Goal: Task Accomplishment & Management: Complete application form

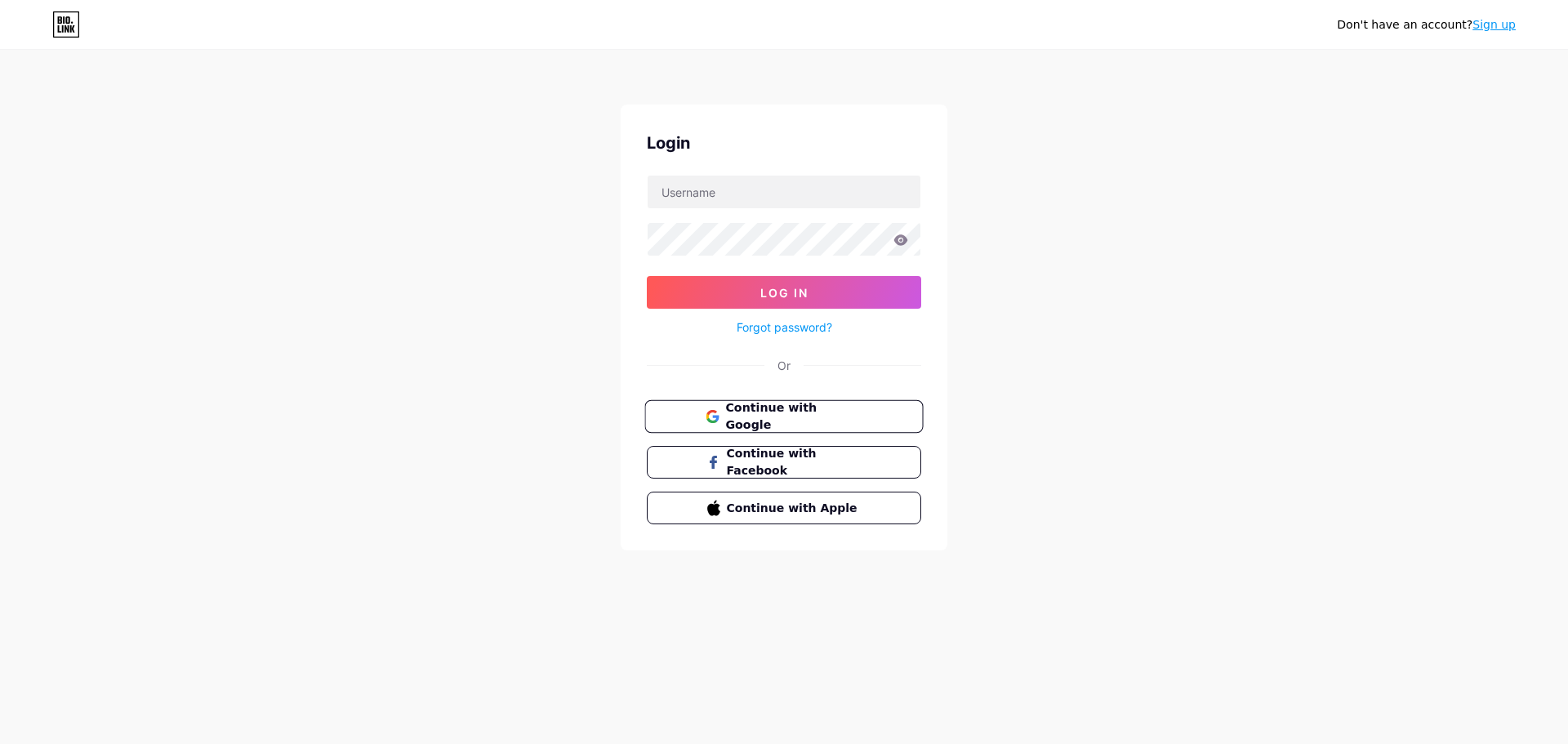
click at [823, 416] on span "Continue with Google" at bounding box center [793, 417] width 136 height 35
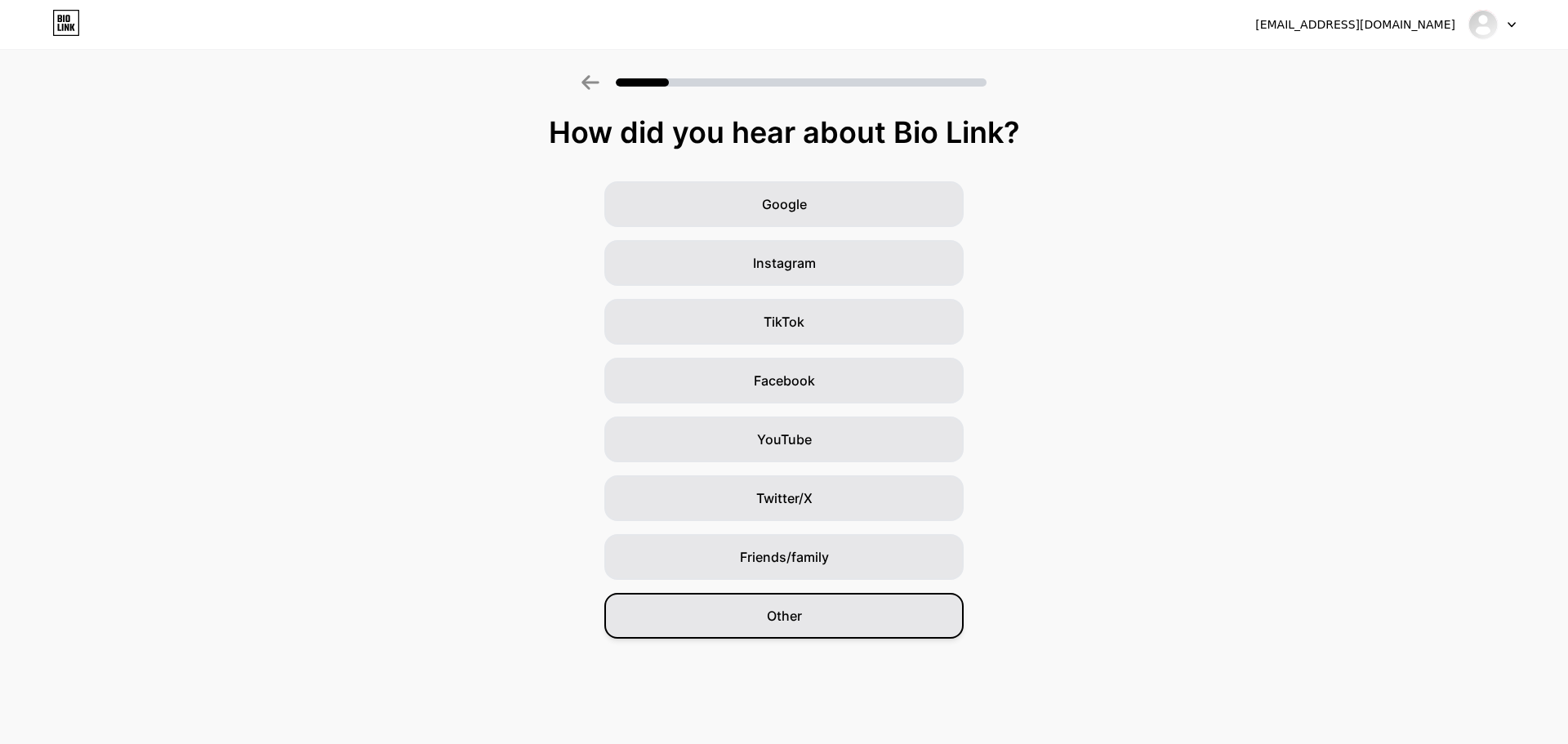
click at [815, 620] on div "Other" at bounding box center [784, 616] width 360 height 46
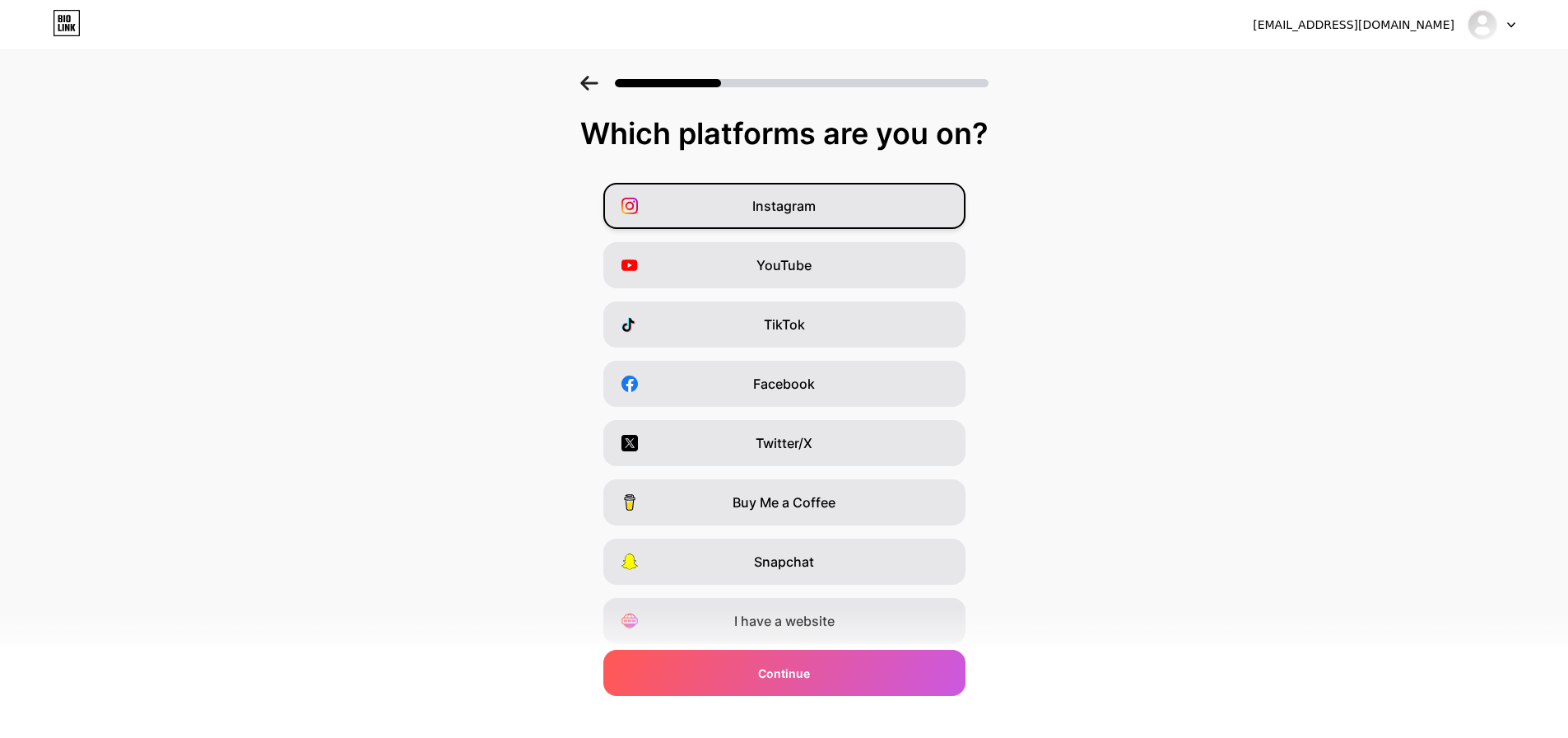
click at [913, 218] on div "Instagram" at bounding box center [784, 206] width 363 height 46
click at [881, 270] on div "YouTube" at bounding box center [784, 265] width 363 height 46
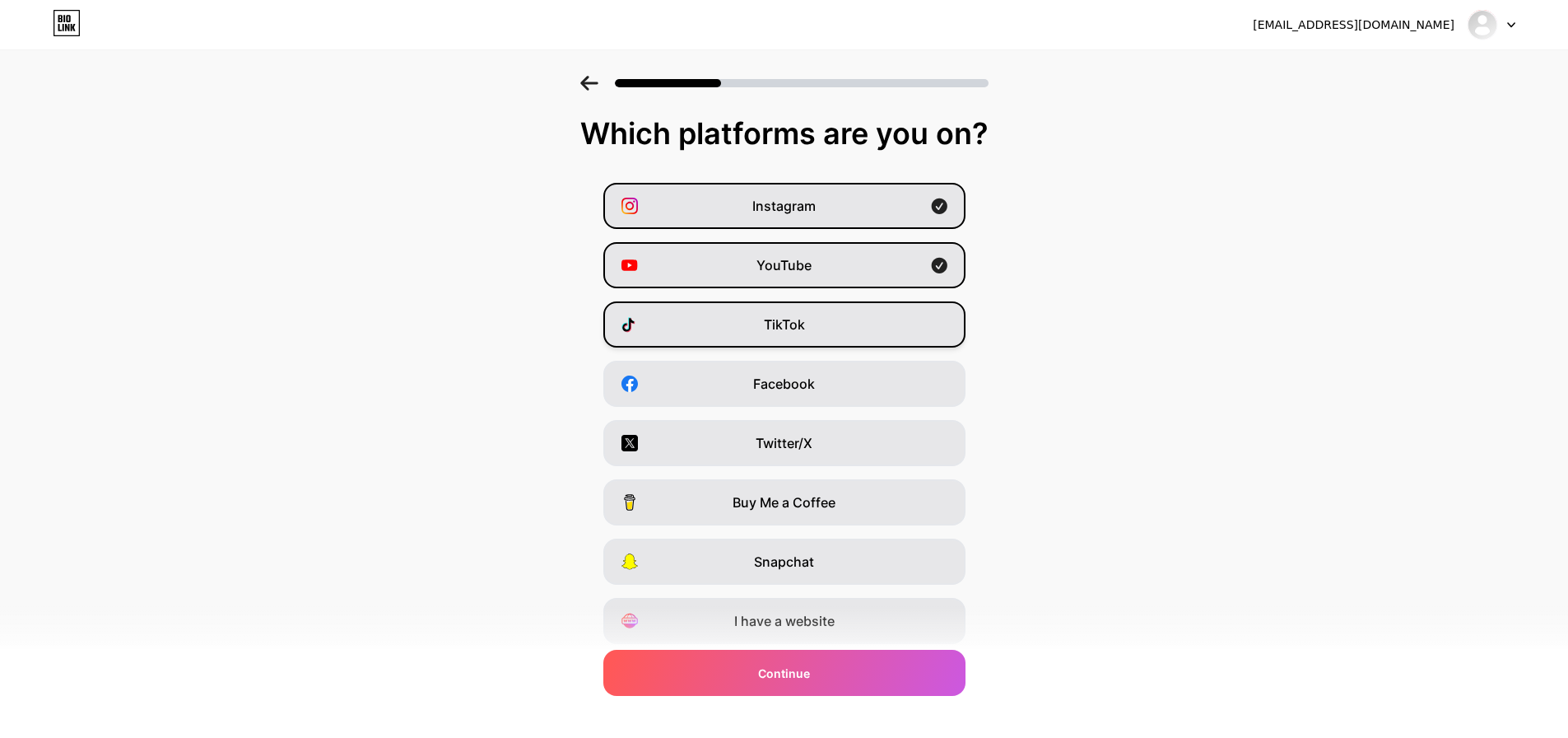
click at [869, 319] on div "TikTok" at bounding box center [784, 324] width 363 height 46
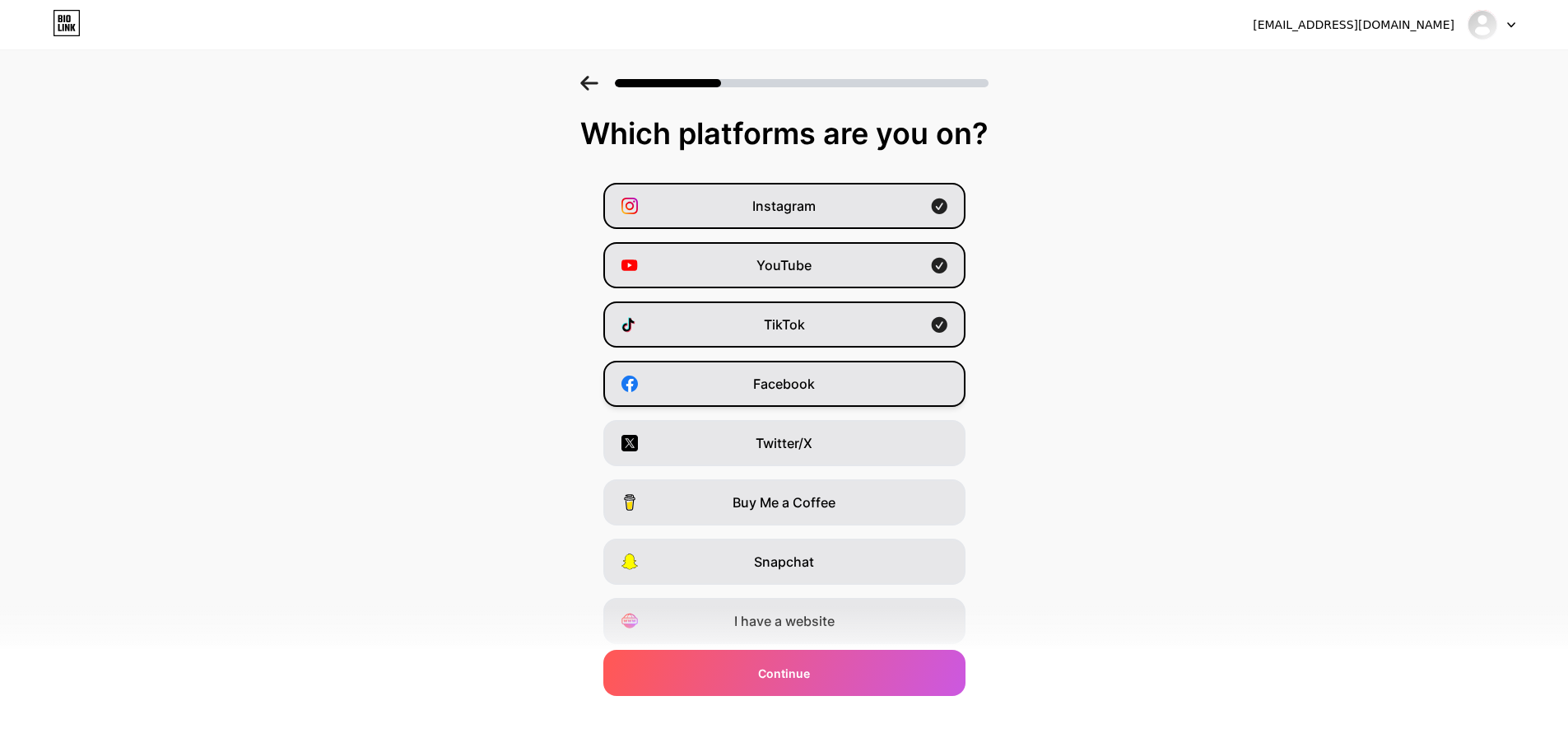
click at [858, 374] on div "Facebook" at bounding box center [784, 384] width 363 height 46
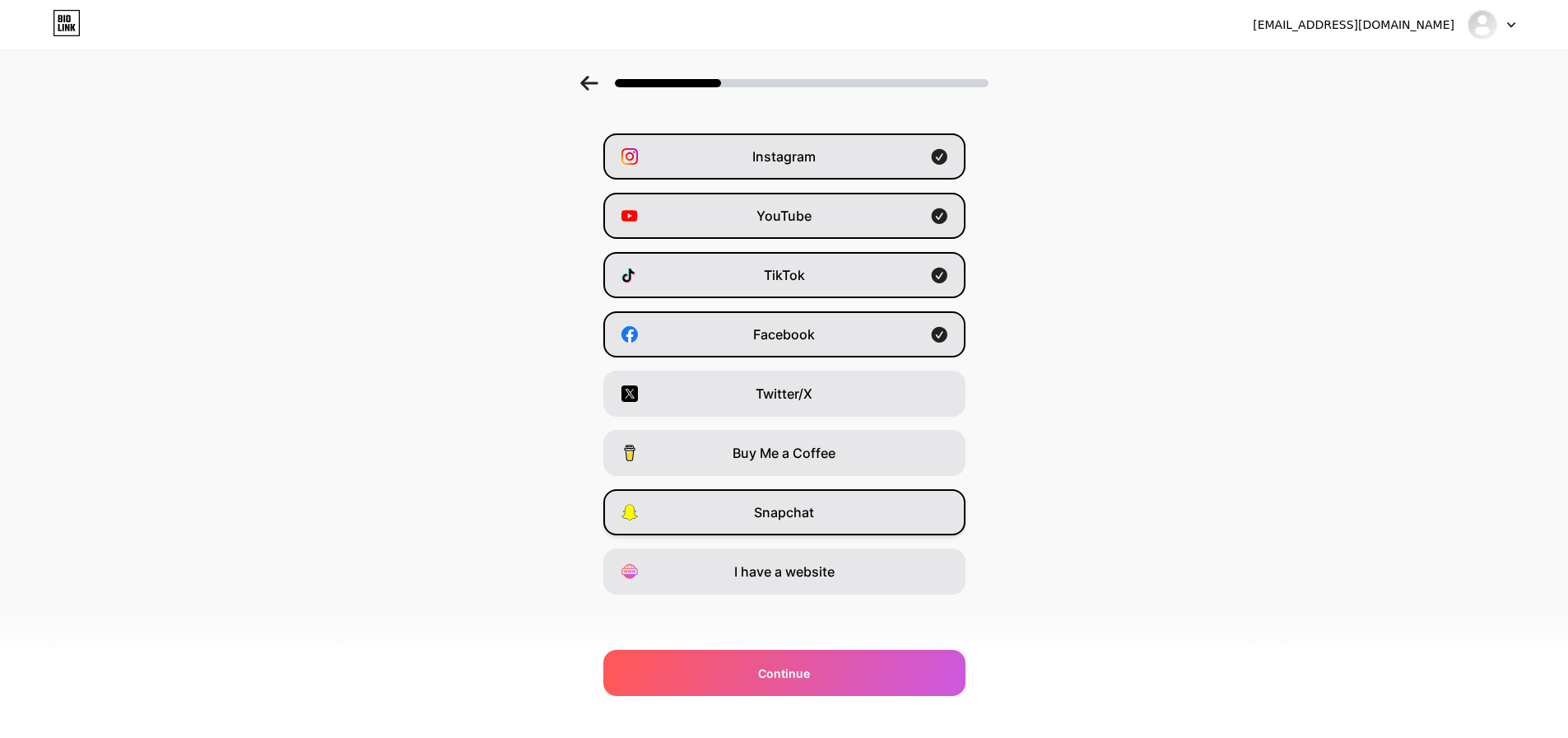
scroll to position [55, 0]
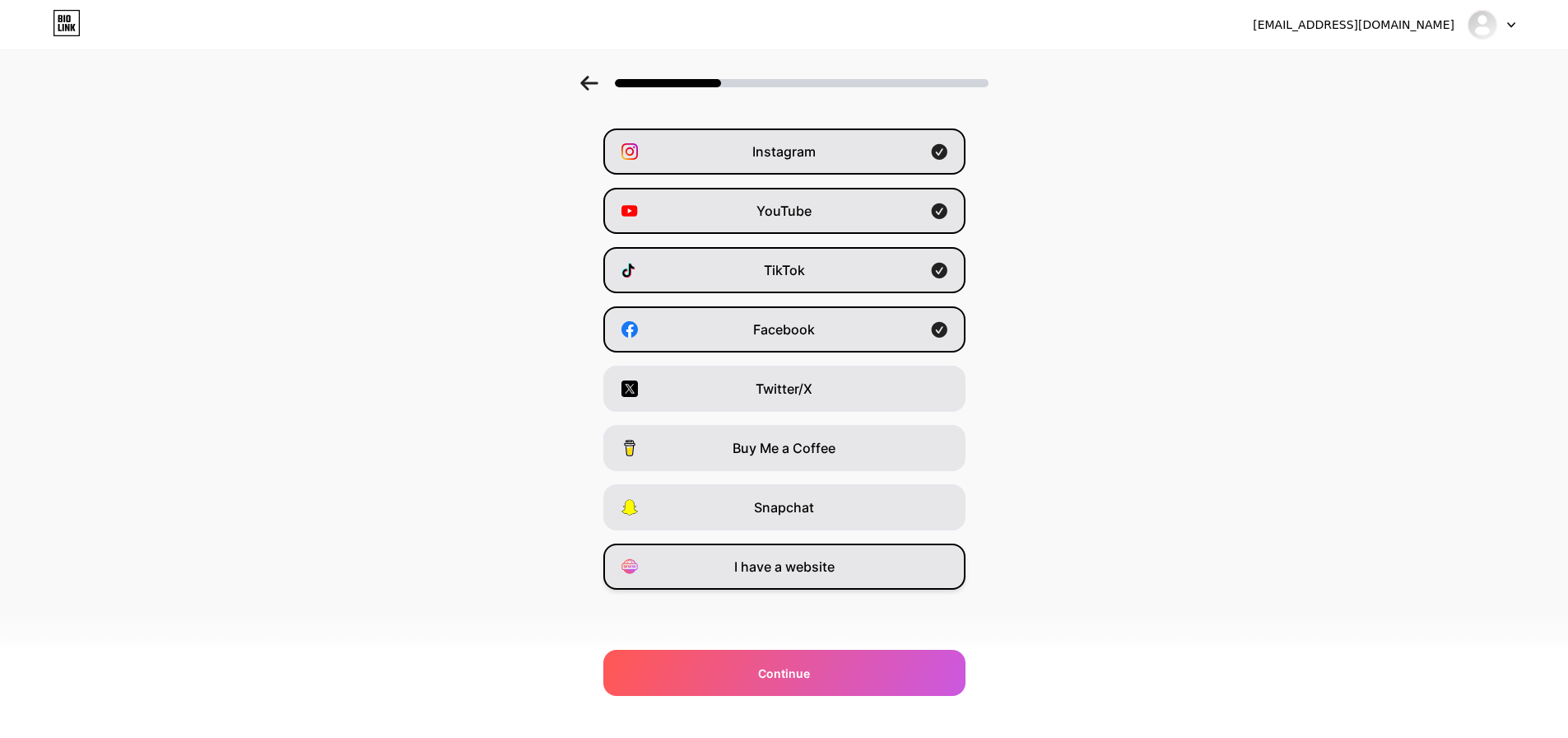
click at [893, 571] on div "I have a website" at bounding box center [784, 566] width 363 height 46
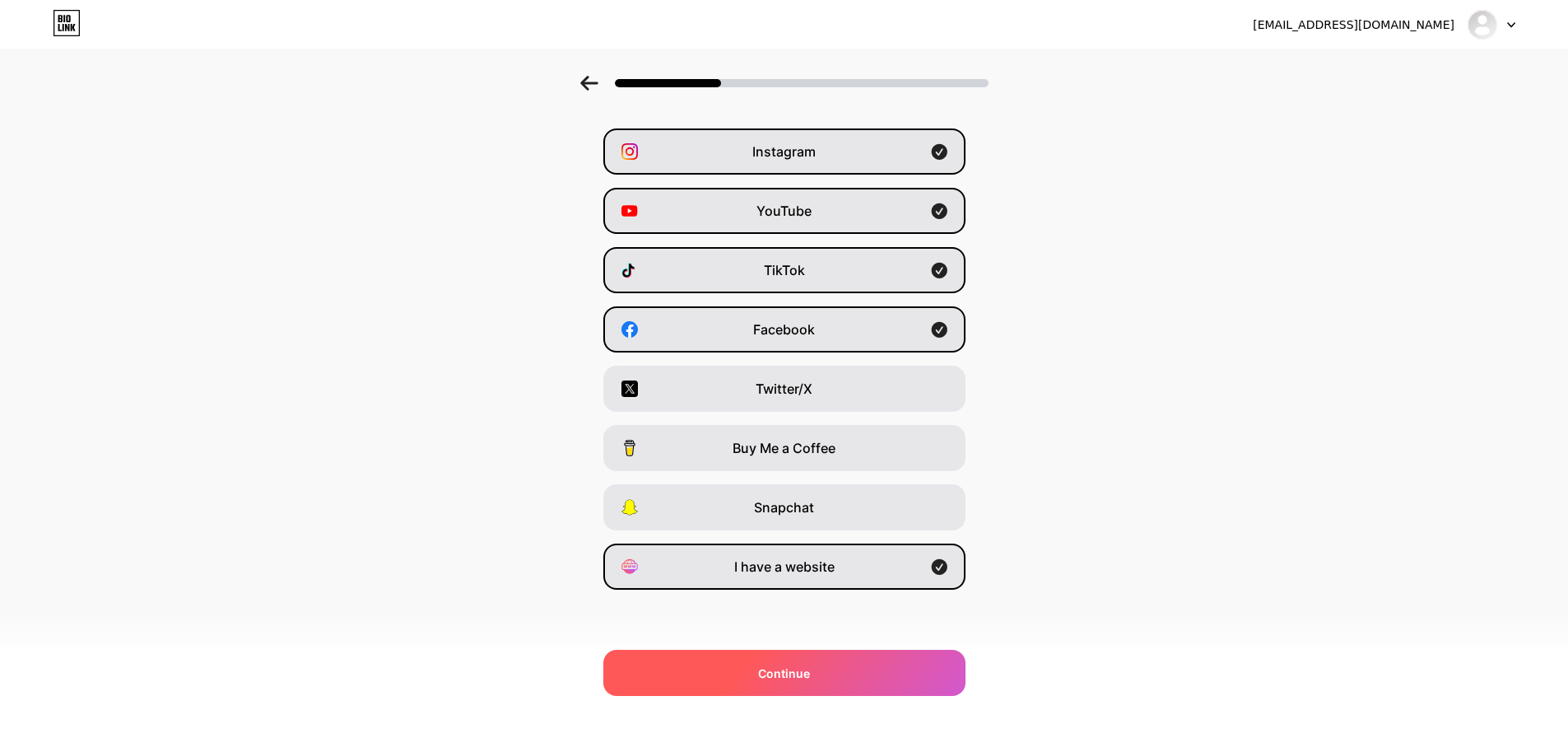
click at [892, 670] on div "Continue" at bounding box center [784, 673] width 363 height 46
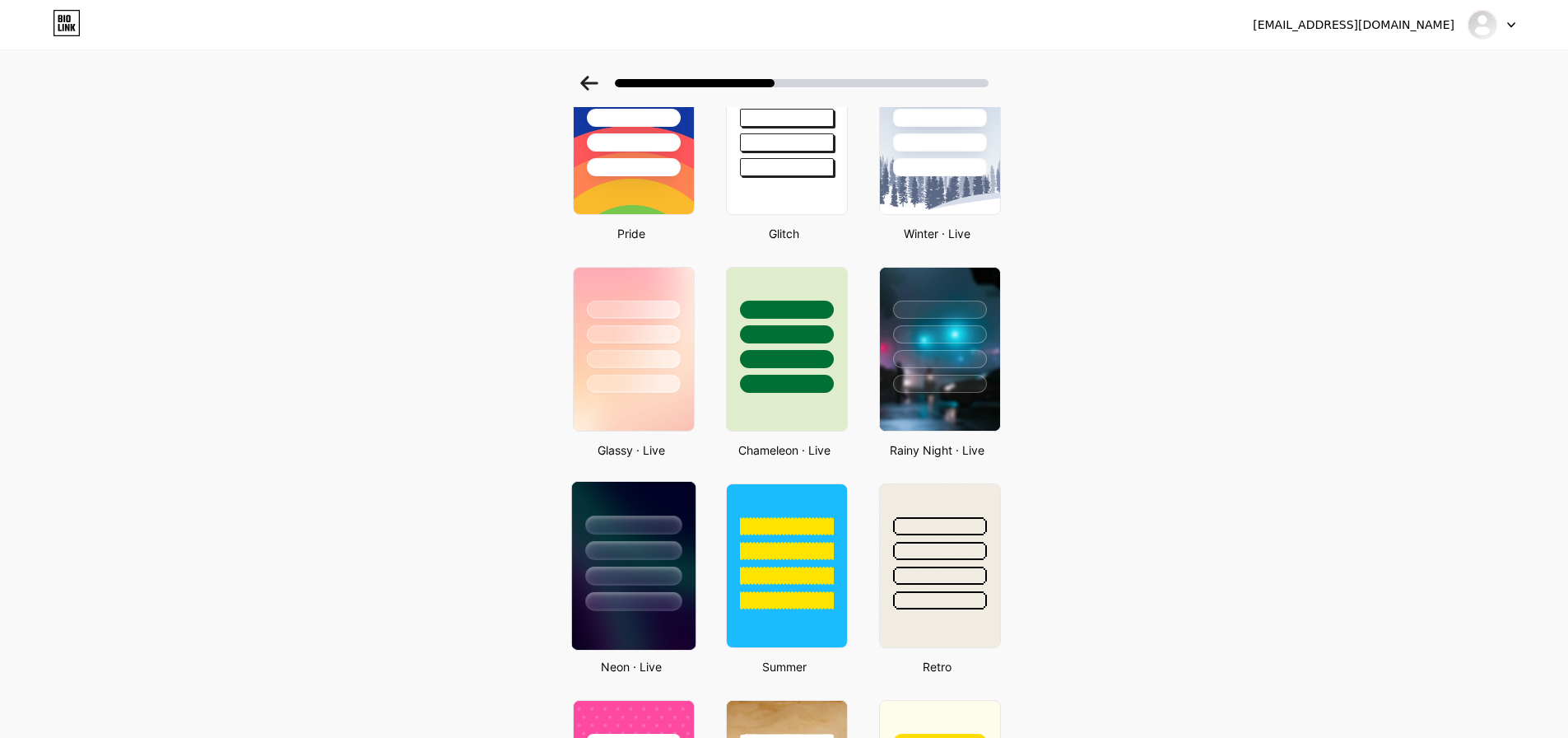
scroll to position [401, 0]
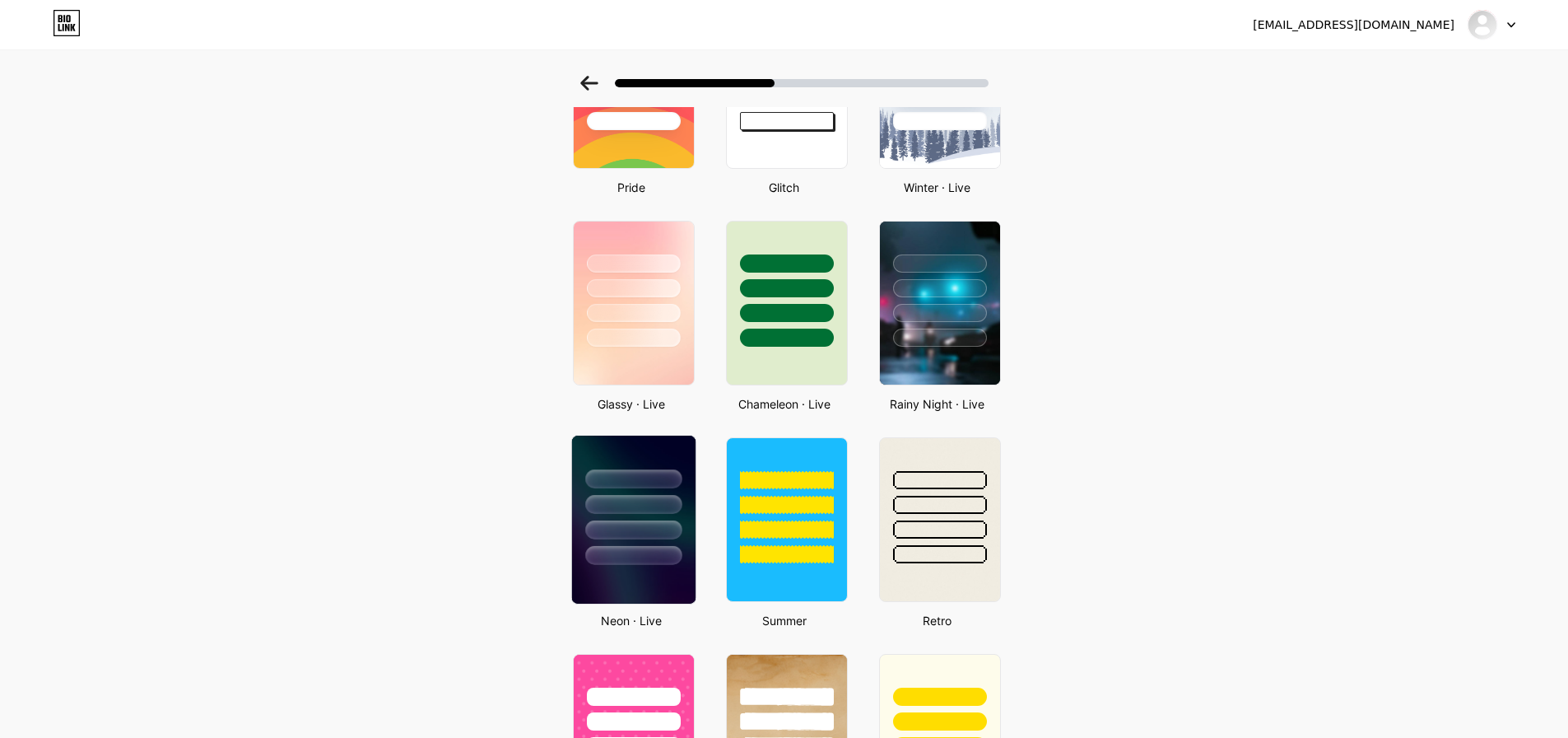
click at [653, 544] on div at bounding box center [632, 500] width 123 height 129
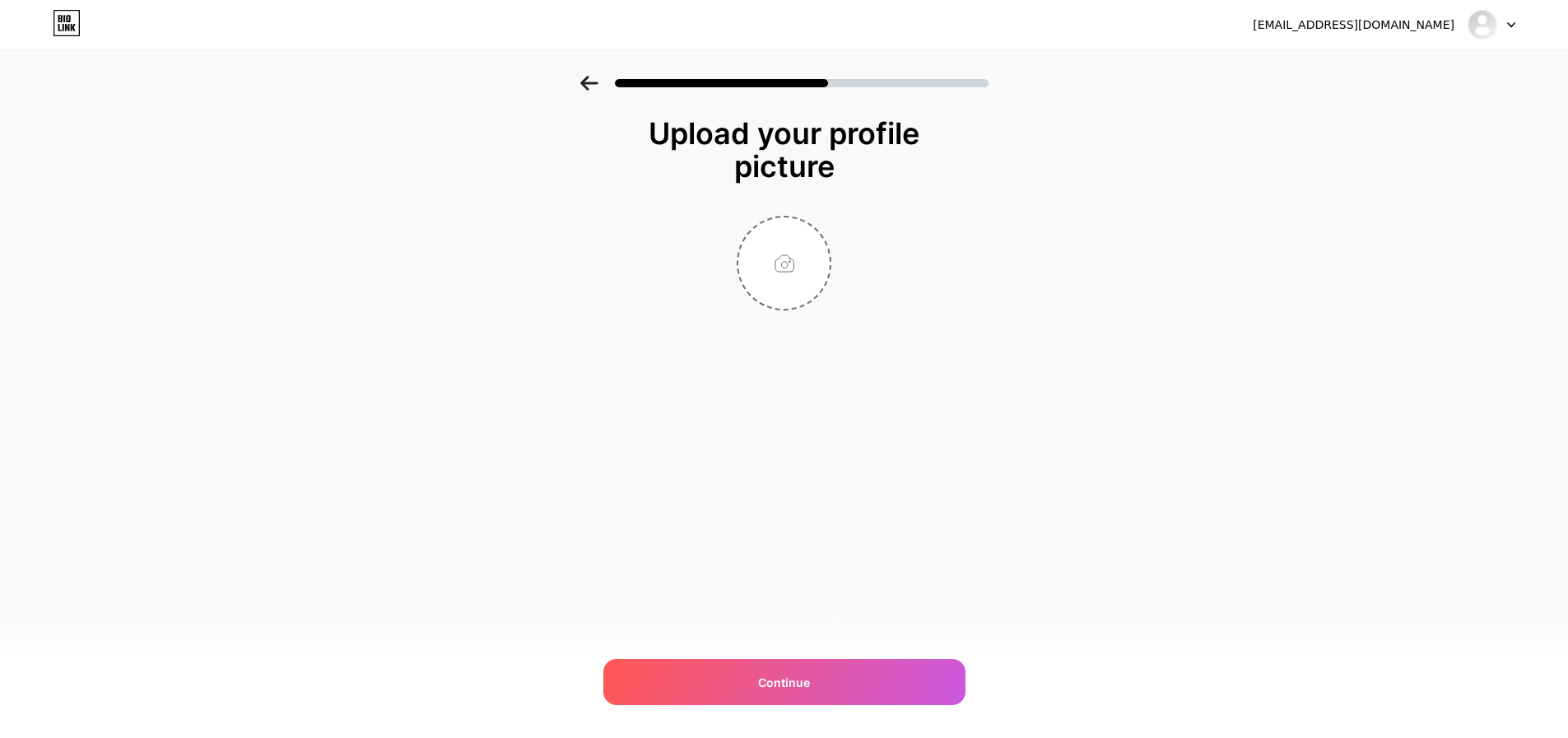
scroll to position [0, 0]
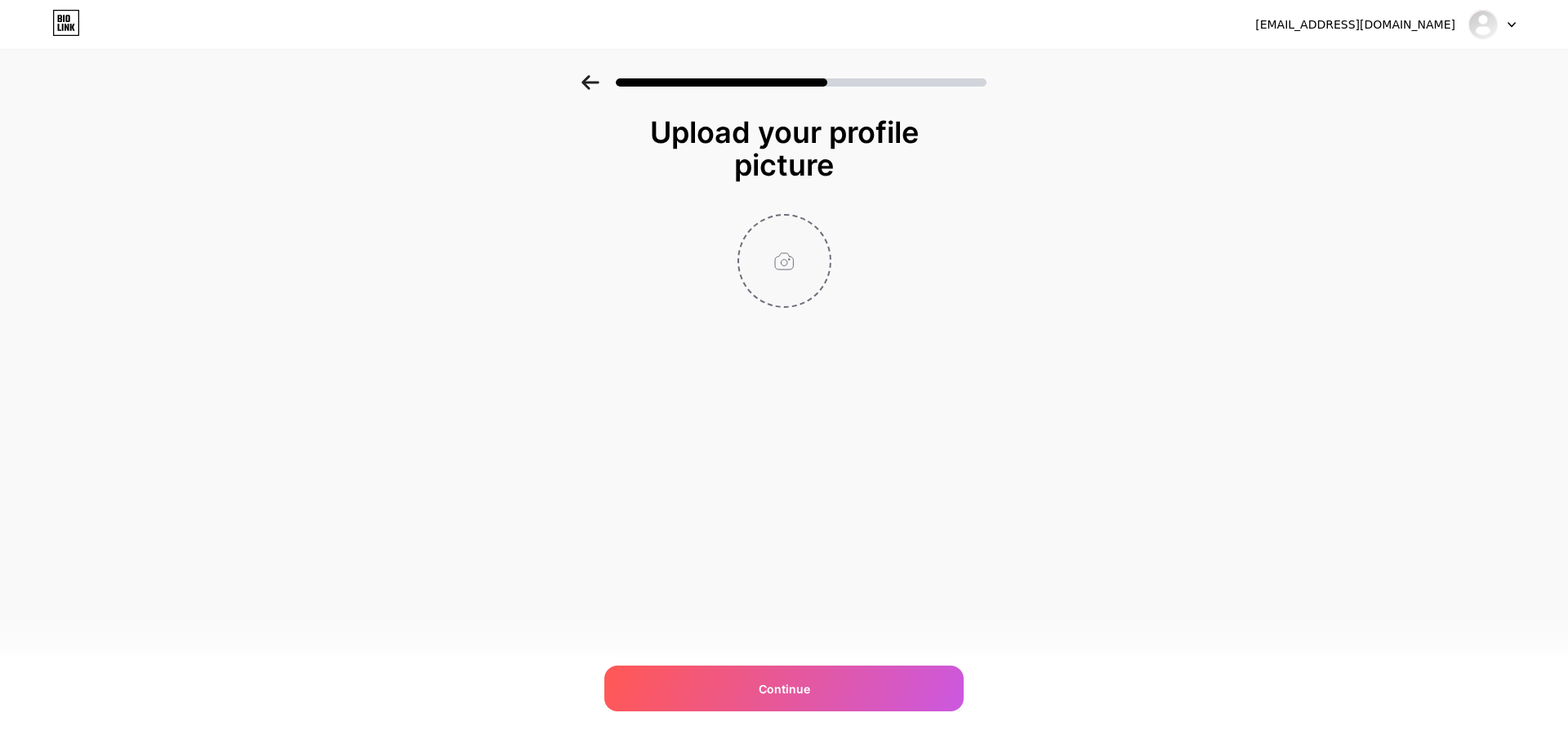
click at [764, 278] on input "file" at bounding box center [784, 260] width 91 height 91
click at [781, 240] on input "file" at bounding box center [784, 260] width 91 height 91
type input "C:\fakepath\download (1).jpg"
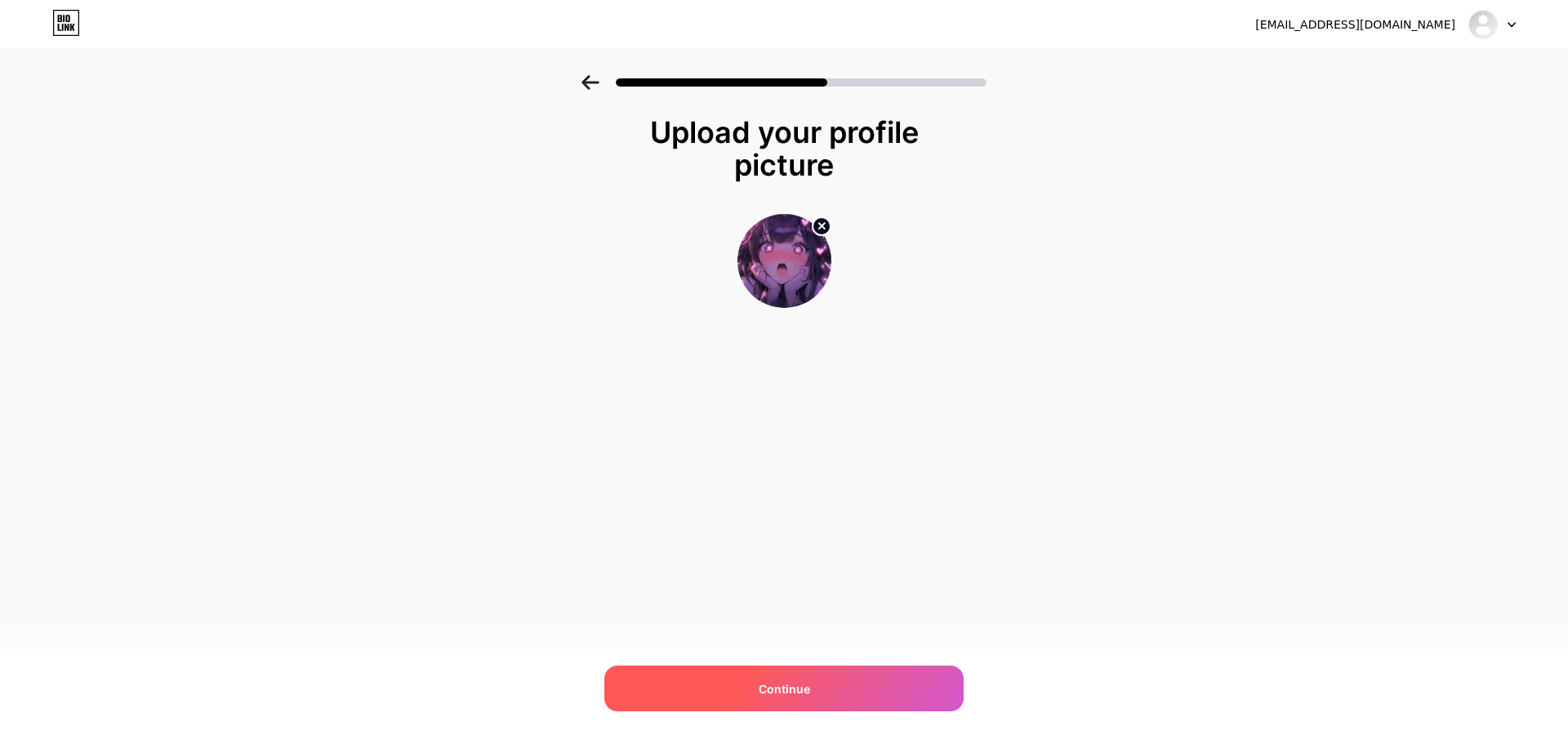
click at [817, 682] on div "Continue" at bounding box center [784, 689] width 360 height 46
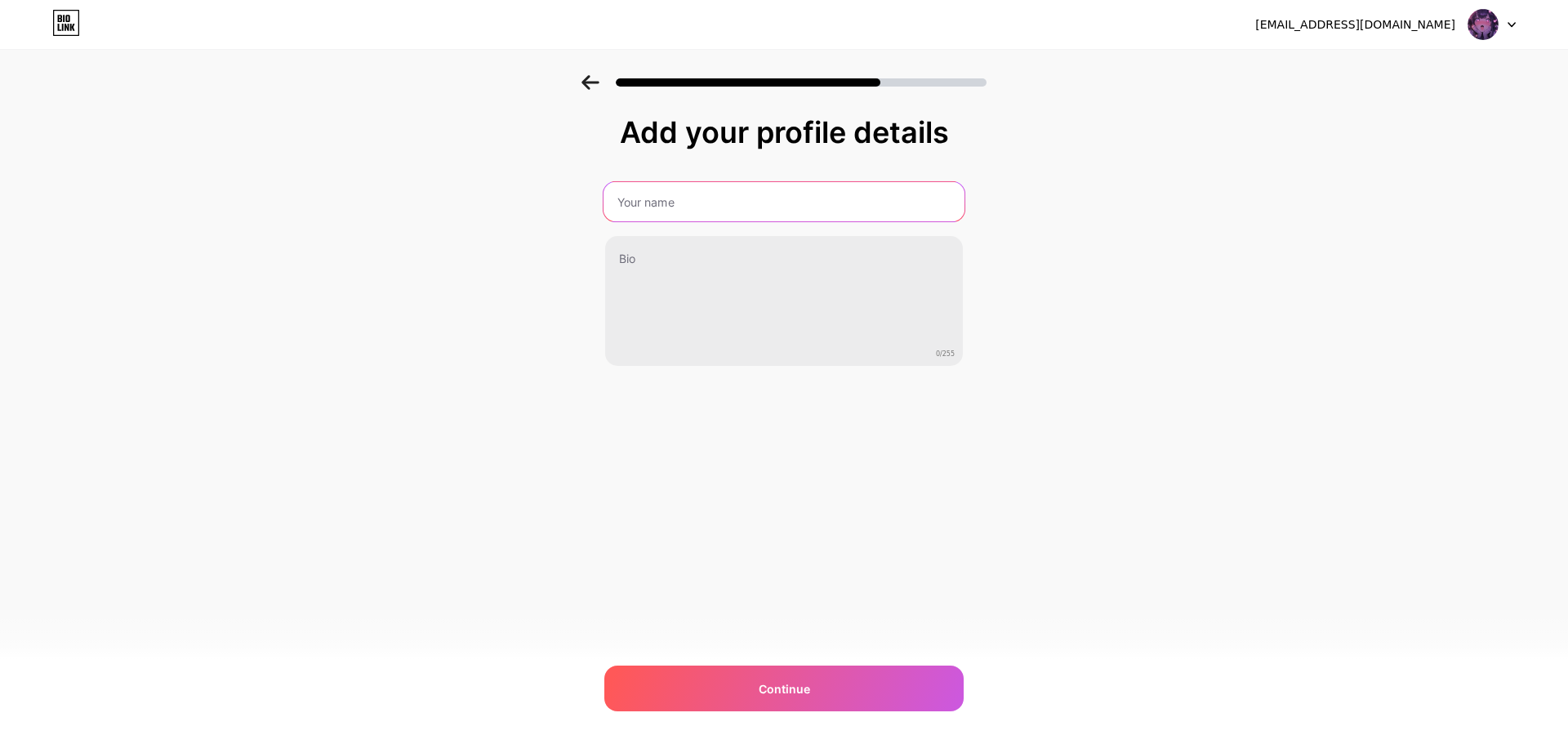
click at [797, 216] on input "text" at bounding box center [784, 201] width 361 height 40
type input "aerostore"
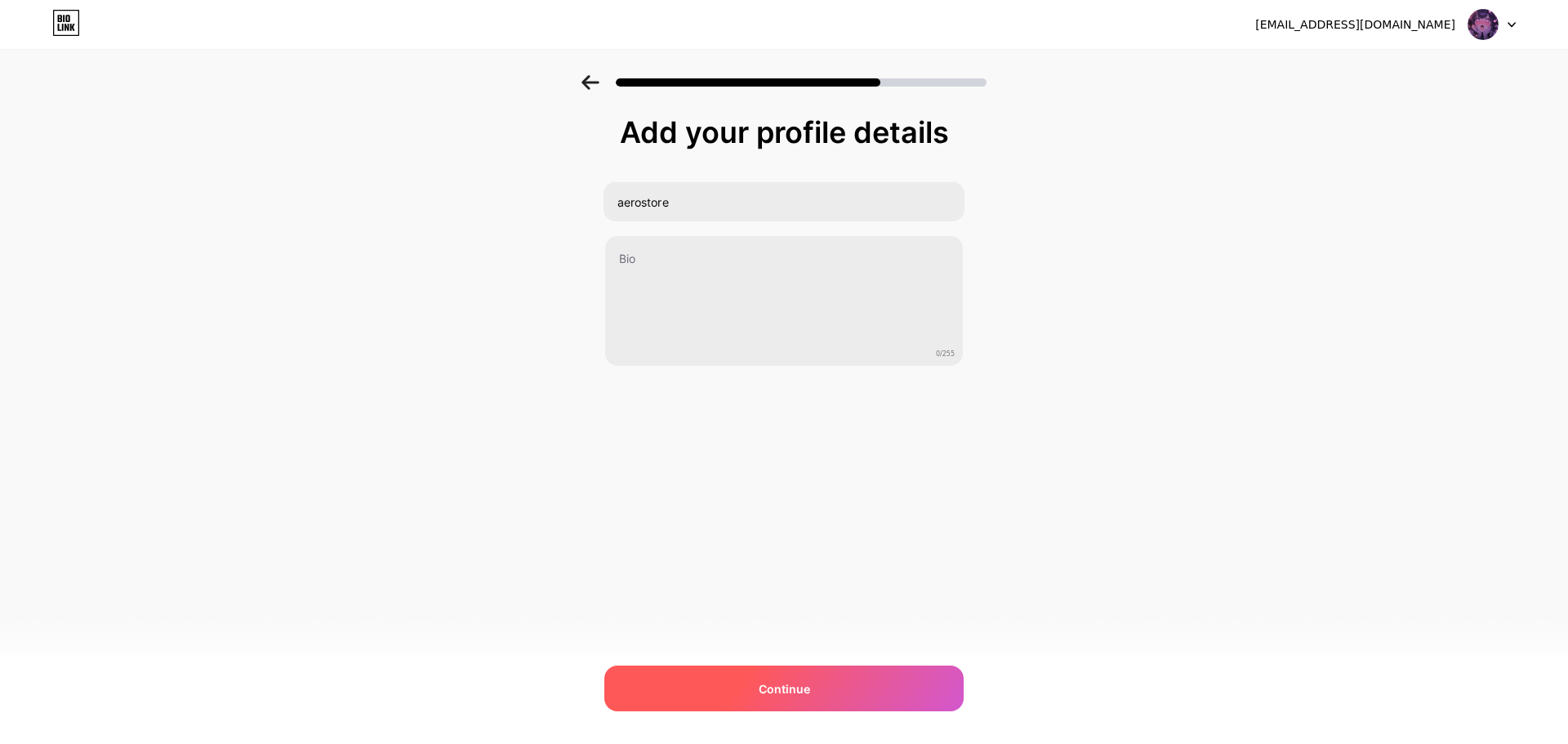
click at [892, 690] on div "Continue" at bounding box center [784, 689] width 360 height 46
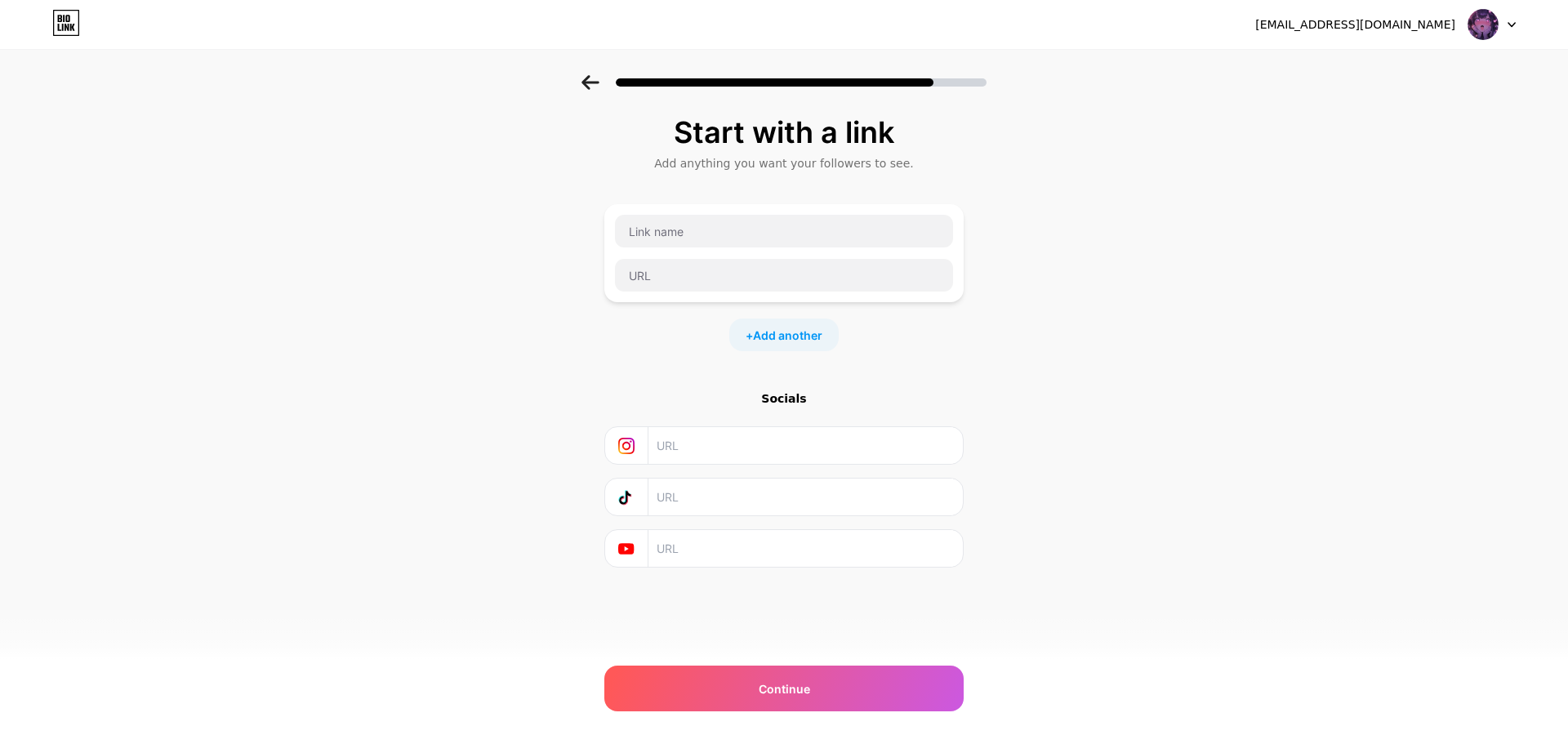
click at [827, 452] on input "text" at bounding box center [805, 445] width 296 height 37
click at [687, 550] on input "text" at bounding box center [805, 548] width 296 height 37
paste input "[URL][DOMAIN_NAME]"
type input "[URL][DOMAIN_NAME]"
click at [754, 451] on input "text" at bounding box center [805, 445] width 296 height 37
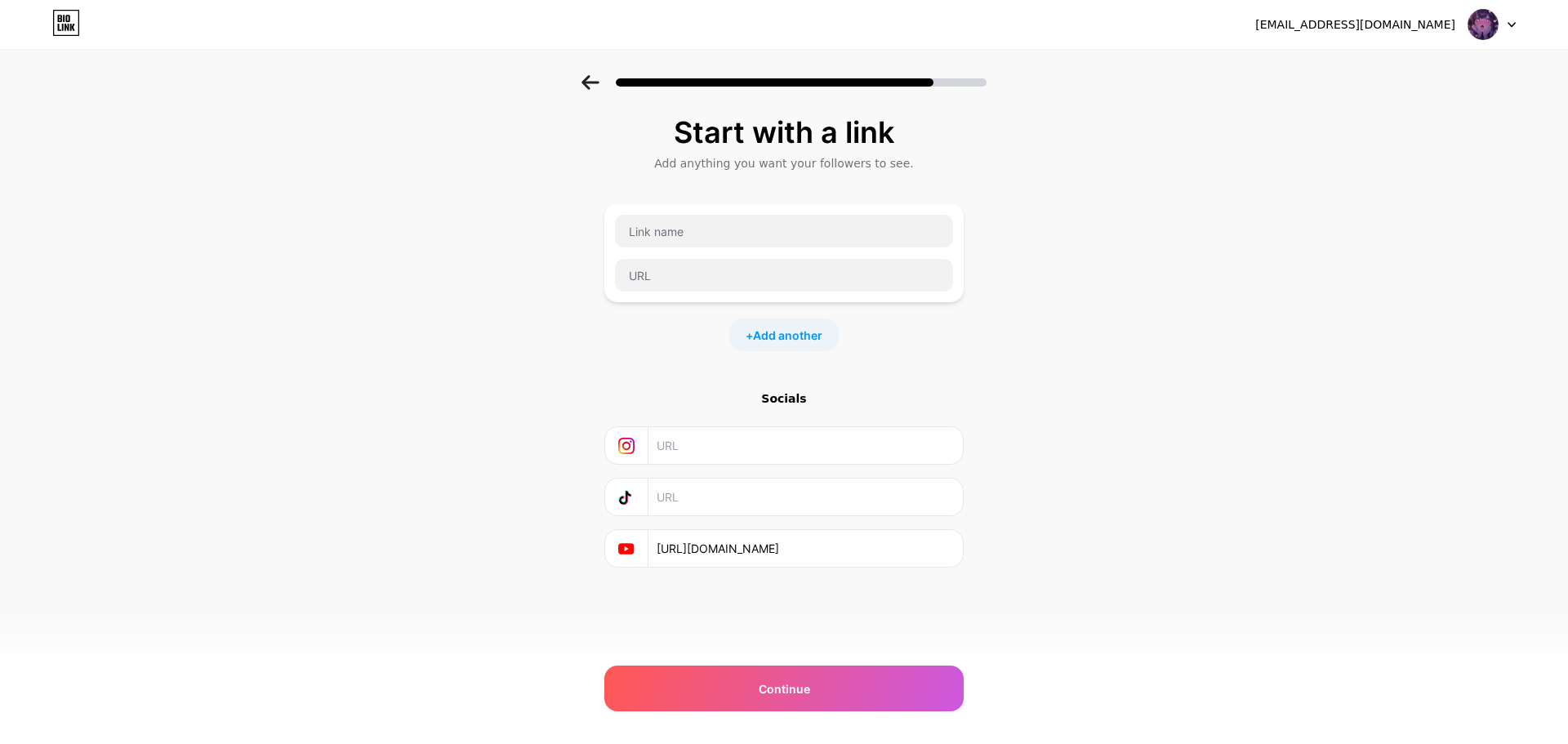
paste input "[URL][DOMAIN_NAME]"
type input "[URL][DOMAIN_NAME]"
click at [725, 493] on input "text" at bounding box center [805, 497] width 296 height 37
paste input "[URL][DOMAIN_NAME]"
type input "[URL][DOMAIN_NAME]"
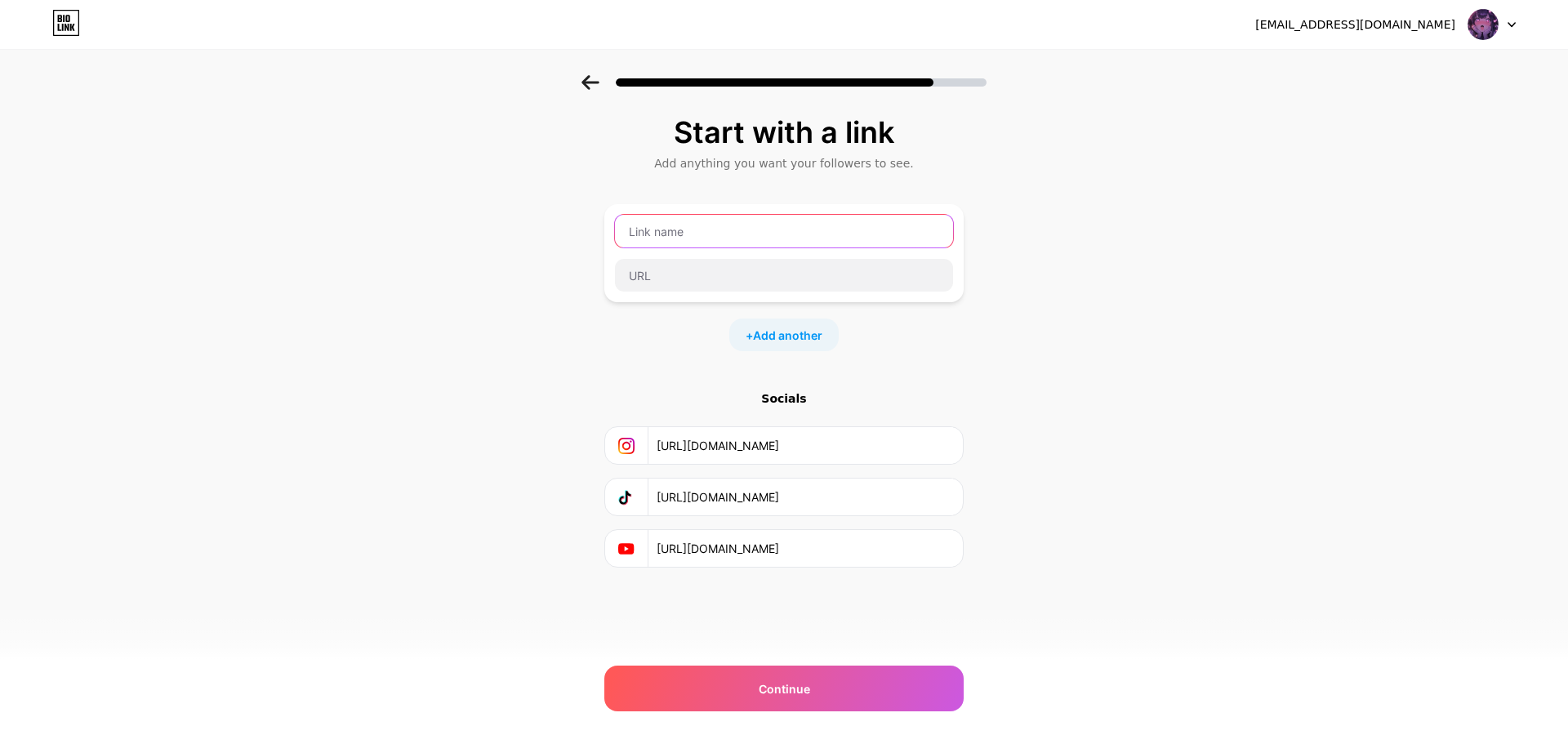
click at [769, 237] on input "text" at bounding box center [784, 232] width 338 height 33
type input "Discord Roblox"
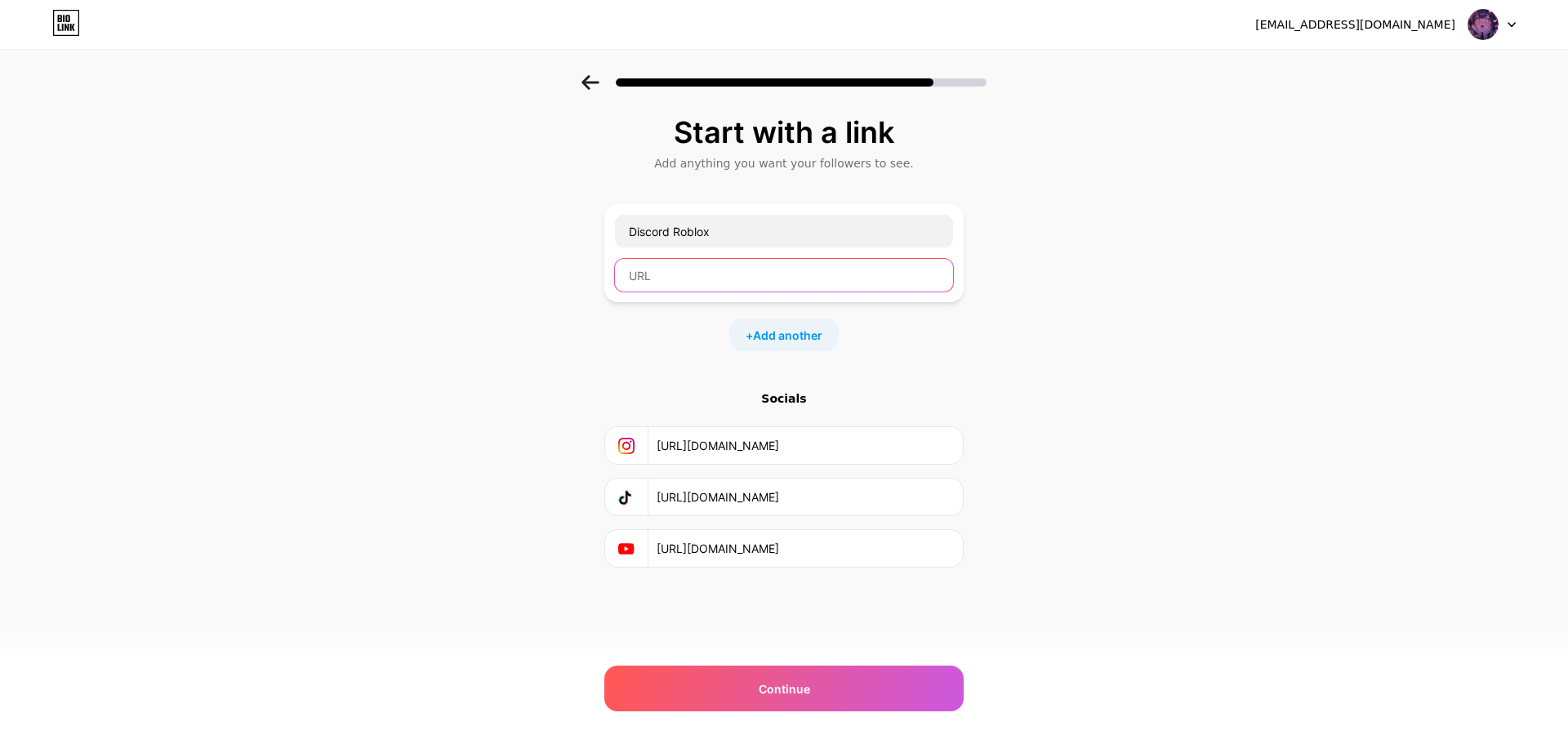
click at [750, 282] on input "text" at bounding box center [784, 275] width 338 height 33
paste input "[URL][DOMAIN_NAME]"
type input "[URL][DOMAIN_NAME]"
click at [816, 328] on span "Add another" at bounding box center [787, 335] width 69 height 17
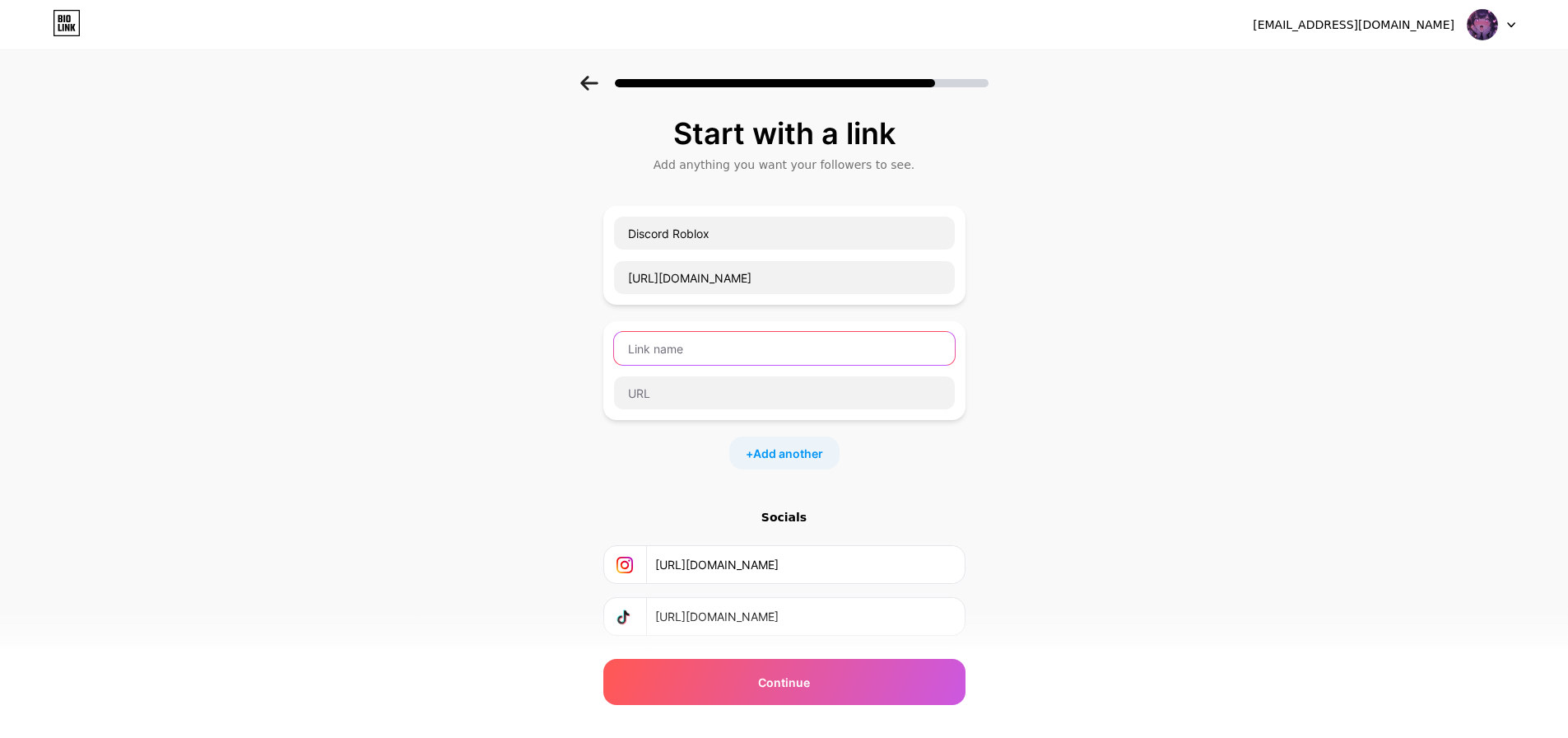
click at [838, 352] on input "text" at bounding box center [784, 349] width 341 height 33
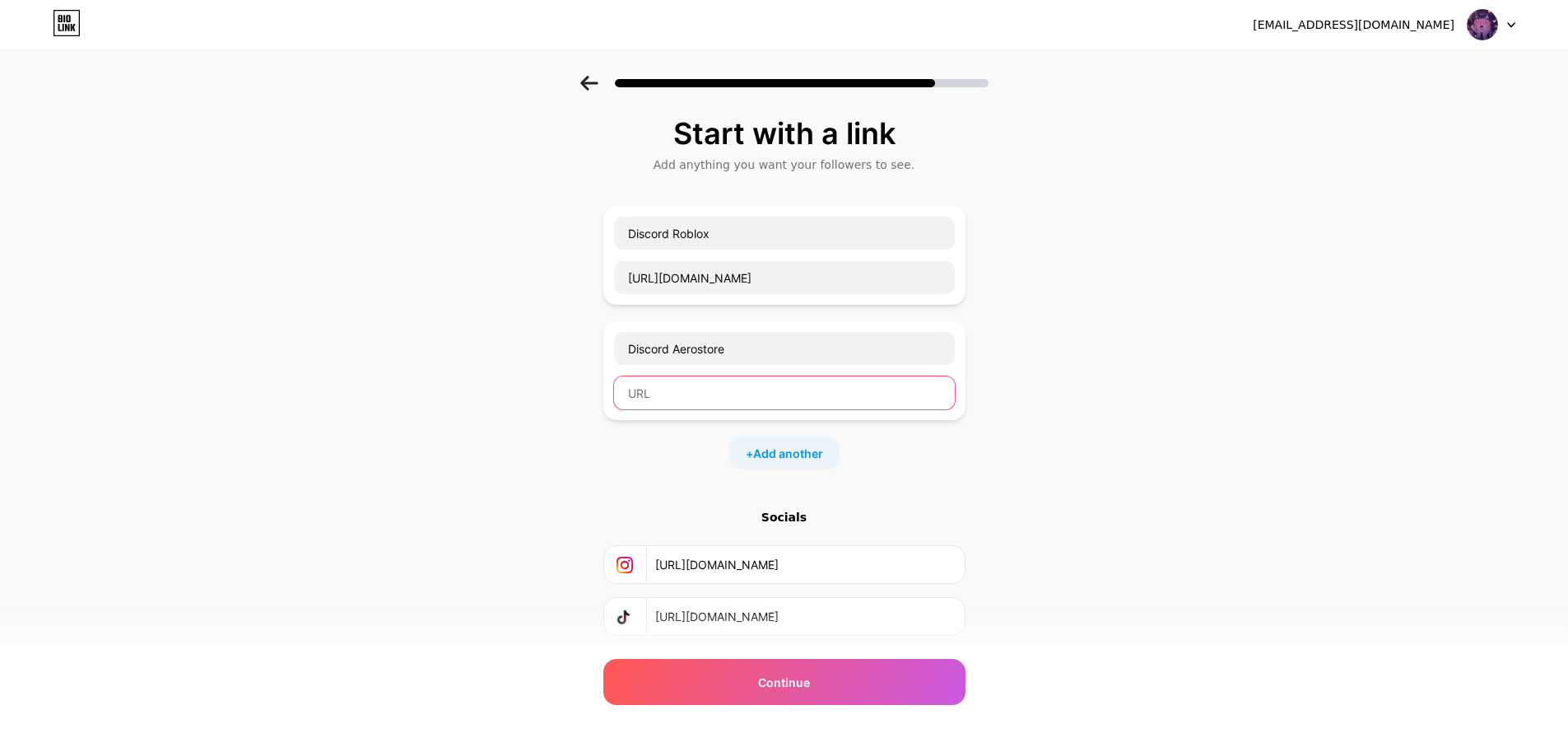
click at [784, 406] on input "text" at bounding box center [784, 393] width 341 height 33
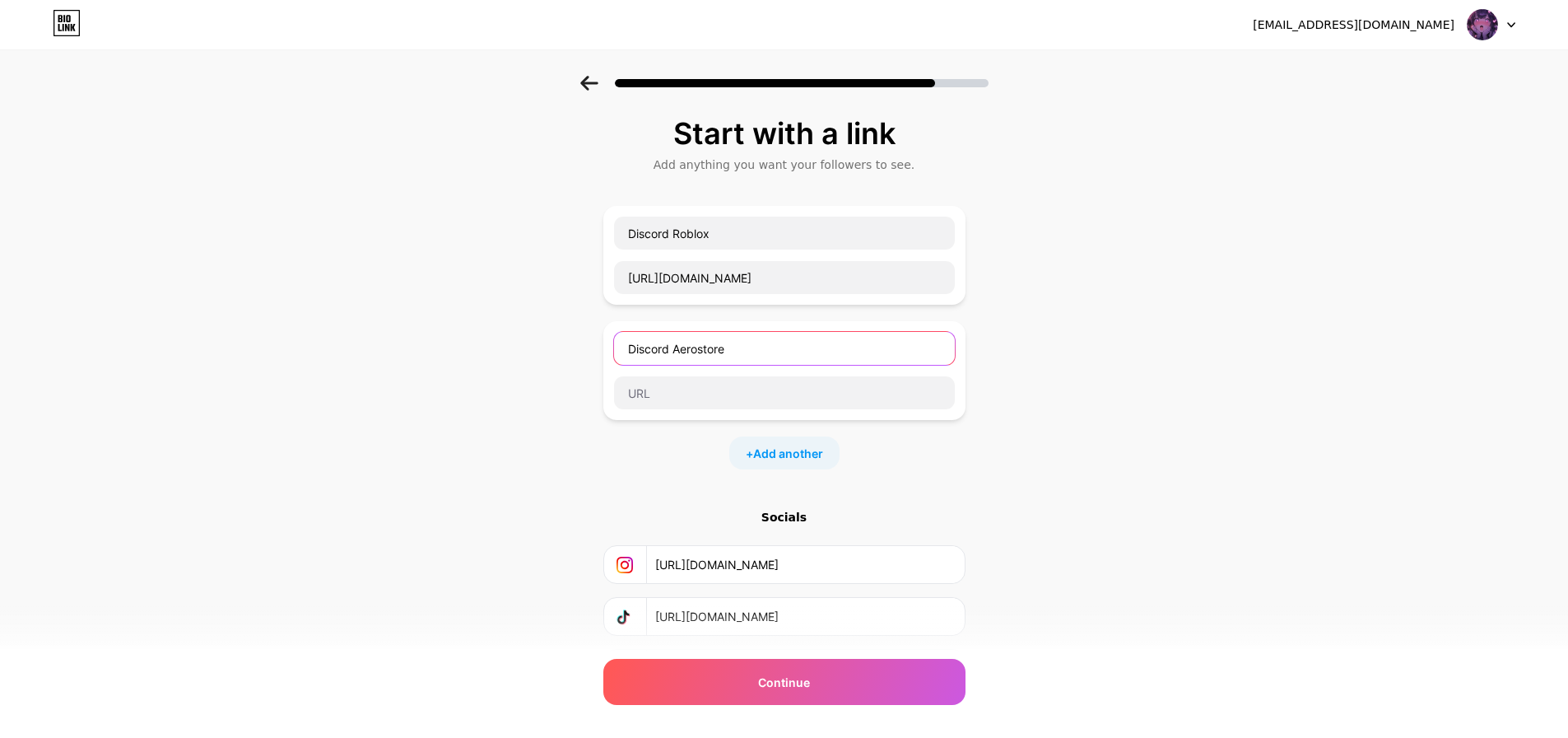
click at [708, 349] on input "Discord Aerostore" at bounding box center [784, 349] width 341 height 33
type input "Discord DN Classic"
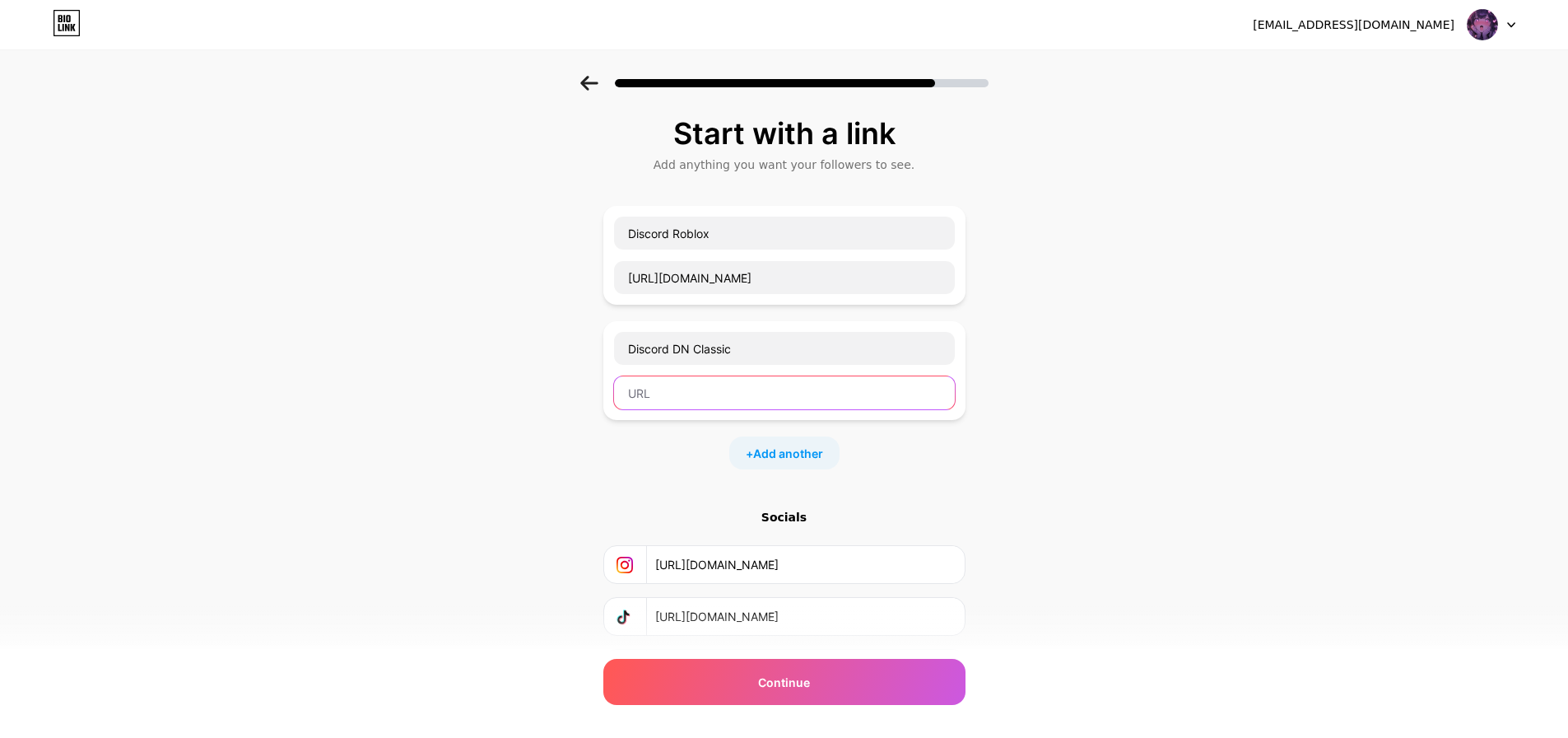
click at [722, 396] on input "text" at bounding box center [784, 393] width 341 height 33
paste input "[URL][DOMAIN_NAME]"
type input "[URL][DOMAIN_NAME]"
click at [819, 451] on span "Add another" at bounding box center [787, 452] width 70 height 18
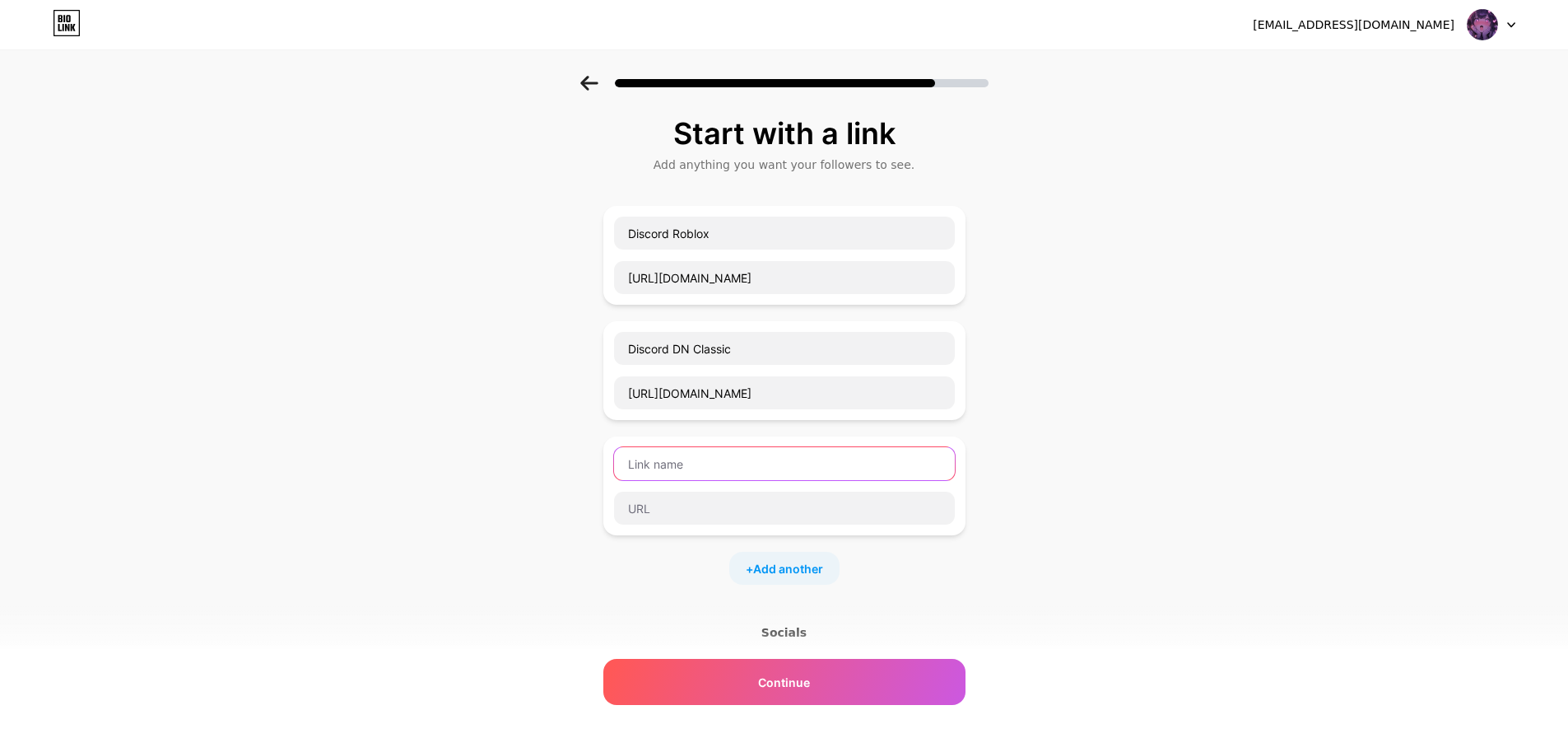
click at [809, 452] on input "text" at bounding box center [784, 464] width 341 height 33
type input "Top Up"
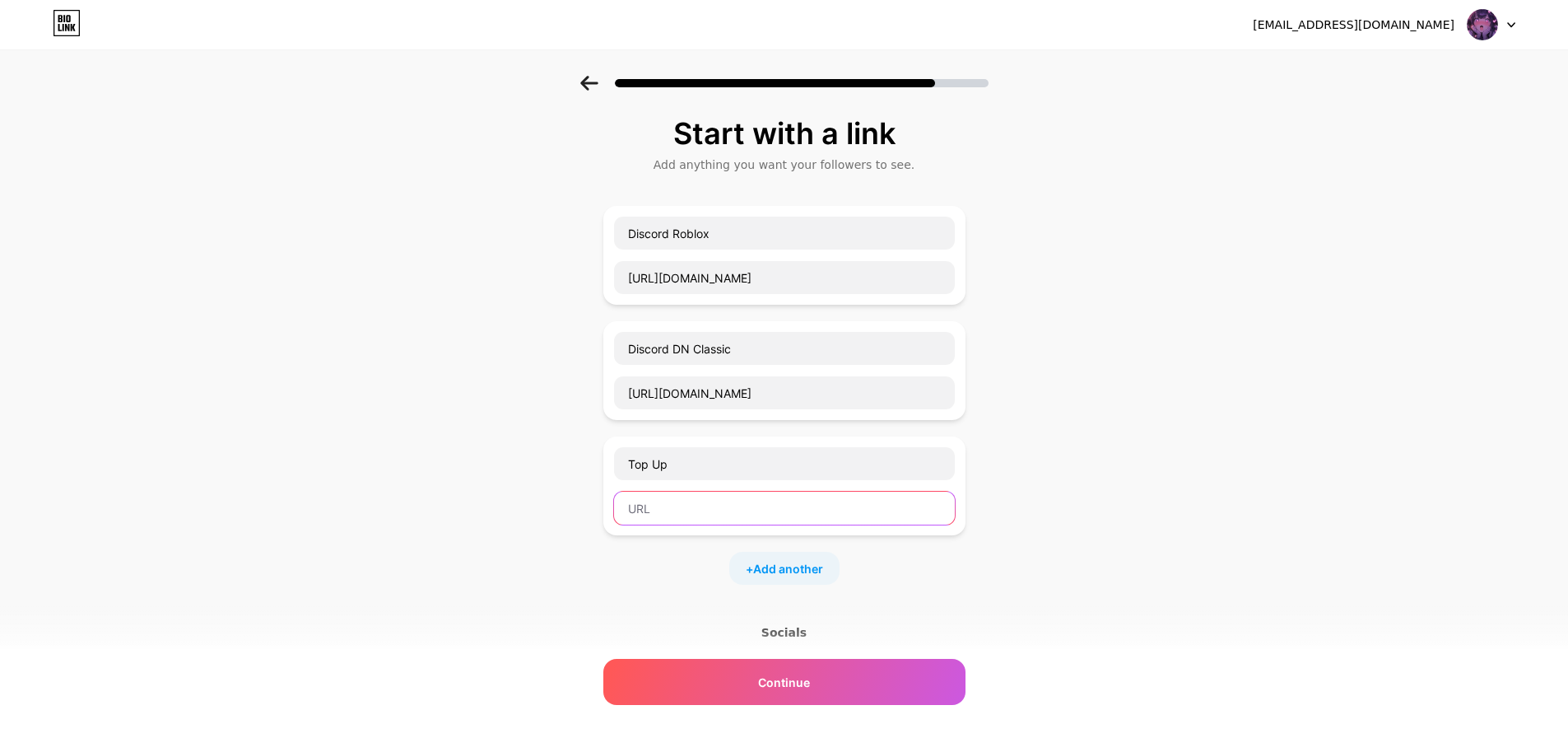
click at [718, 511] on input "text" at bounding box center [784, 508] width 341 height 33
paste input "[URL][DOMAIN_NAME]"
type input "[URL][DOMAIN_NAME]"
click at [809, 577] on div "+ Add another" at bounding box center [784, 568] width 110 height 33
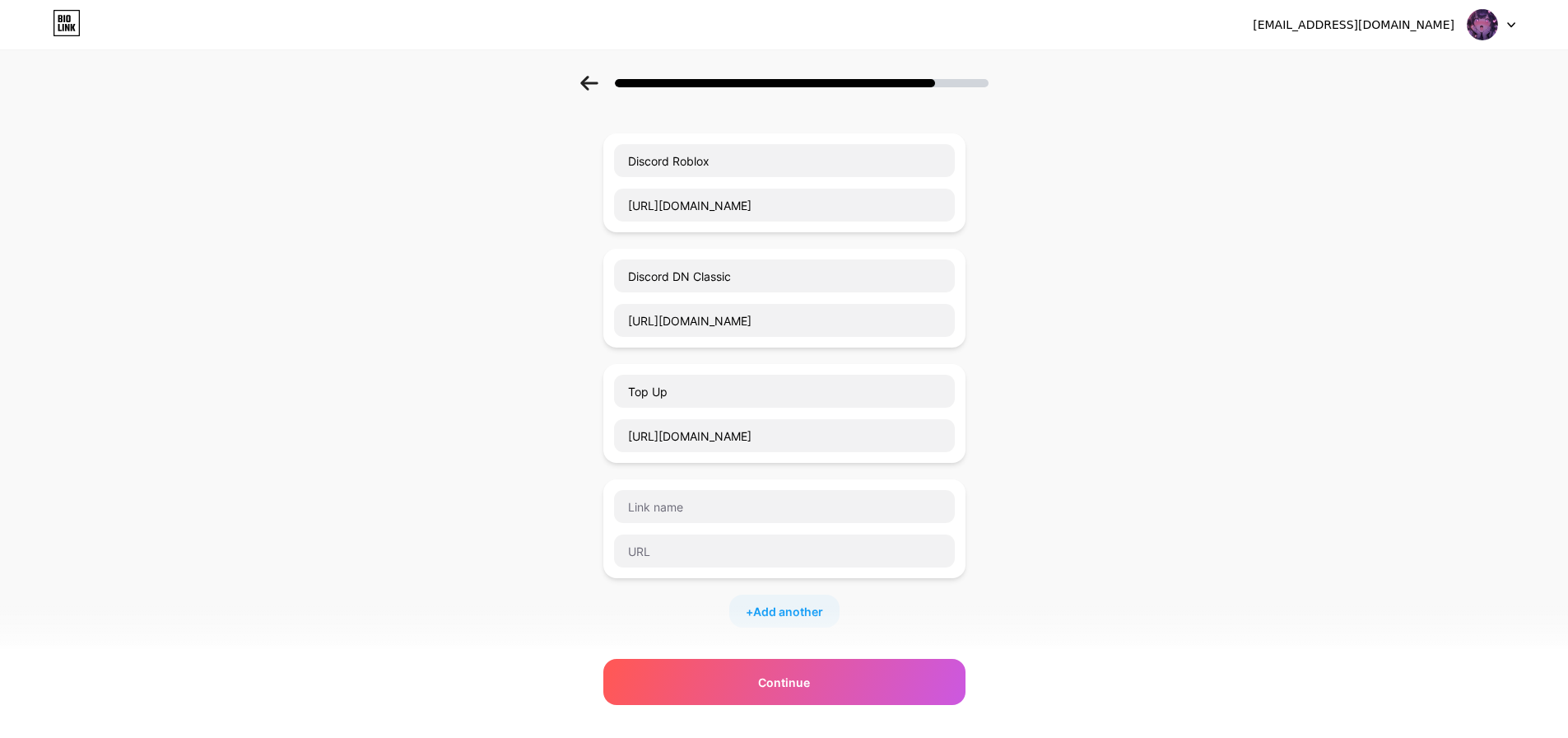
scroll to position [83, 0]
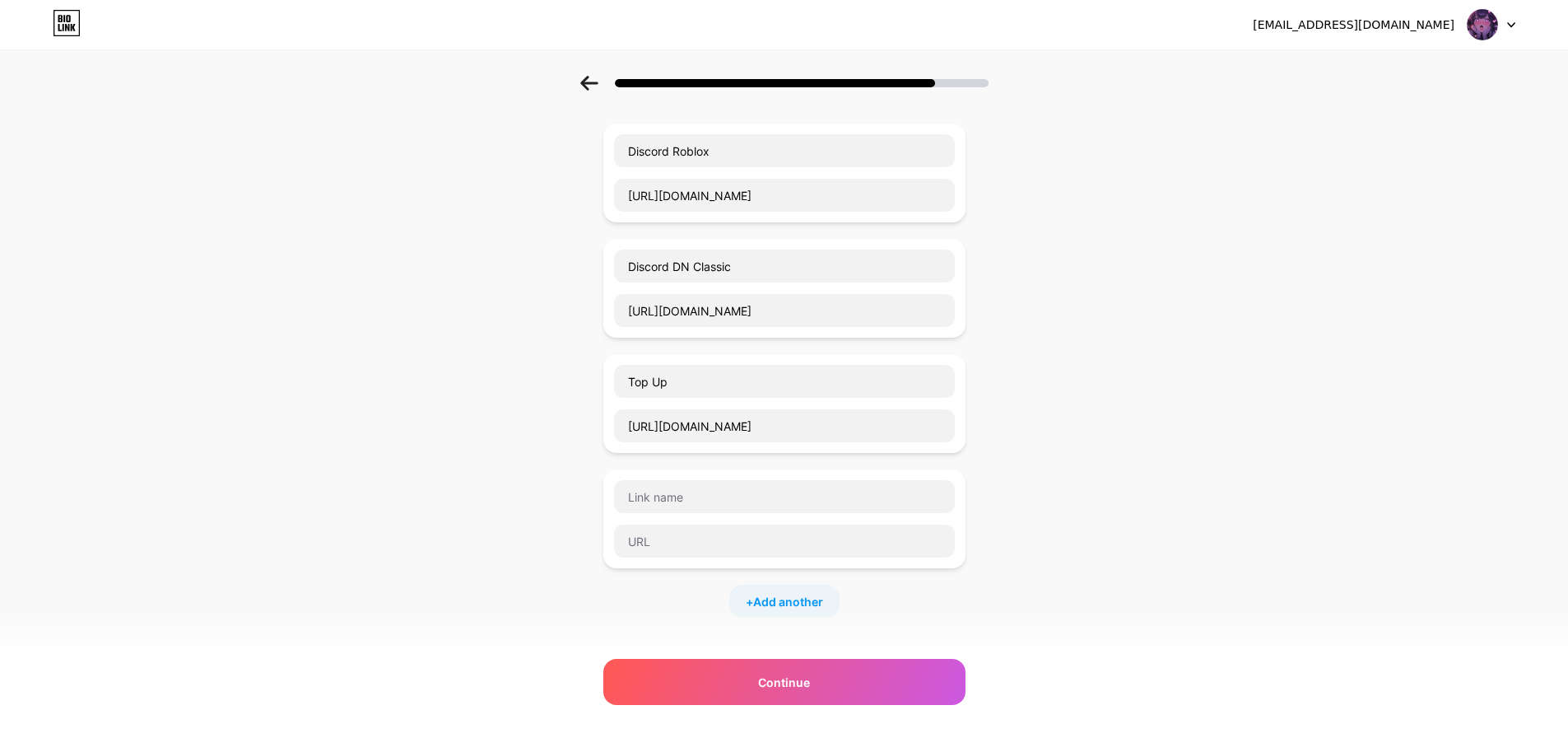
click at [1068, 505] on div "Start with a link Add anything you want your followers to see. Discord Roblox […" at bounding box center [784, 455] width 1568 height 924
click at [851, 669] on div "Continue" at bounding box center [784, 681] width 363 height 46
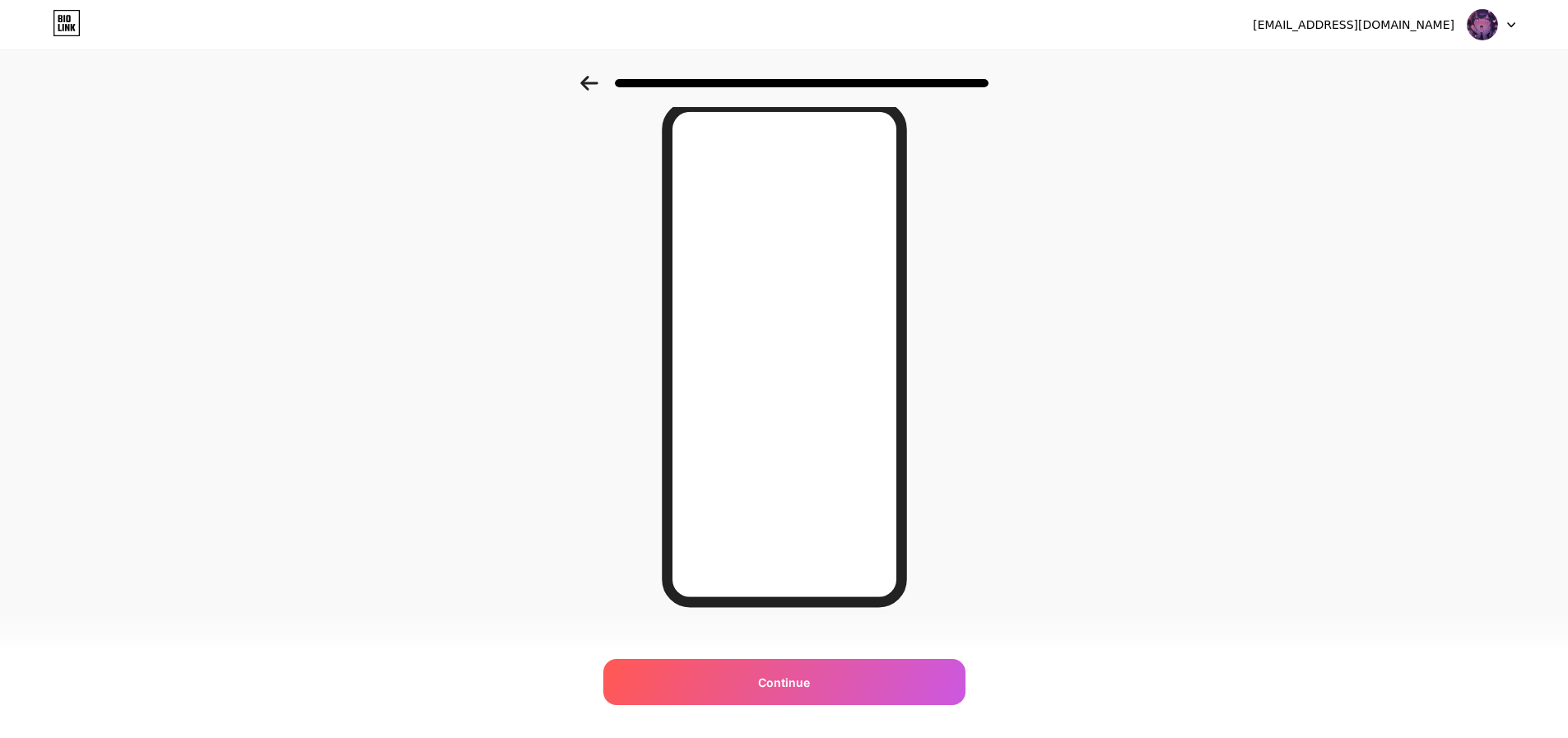
scroll to position [90, 0]
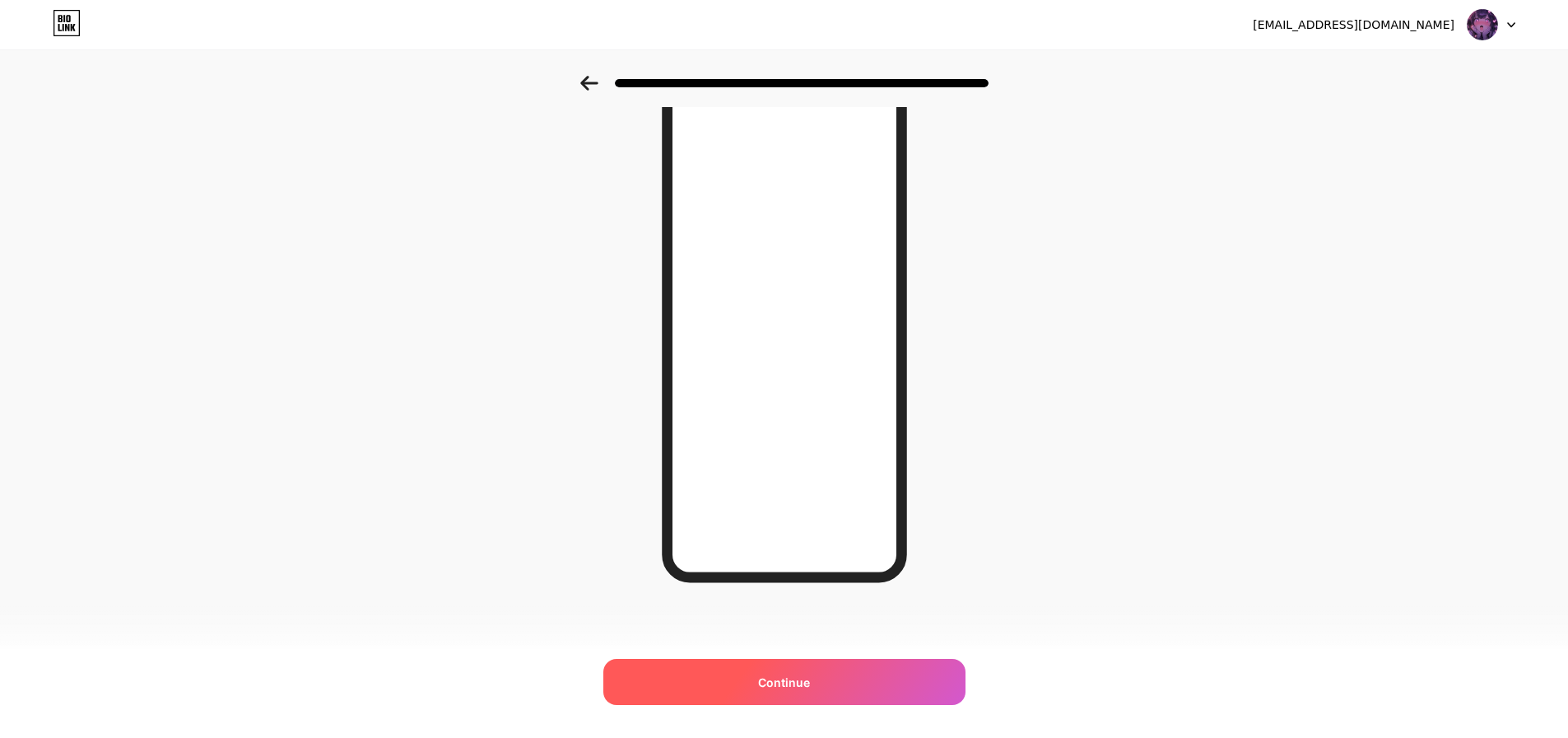
click at [832, 687] on div "Continue" at bounding box center [784, 681] width 363 height 46
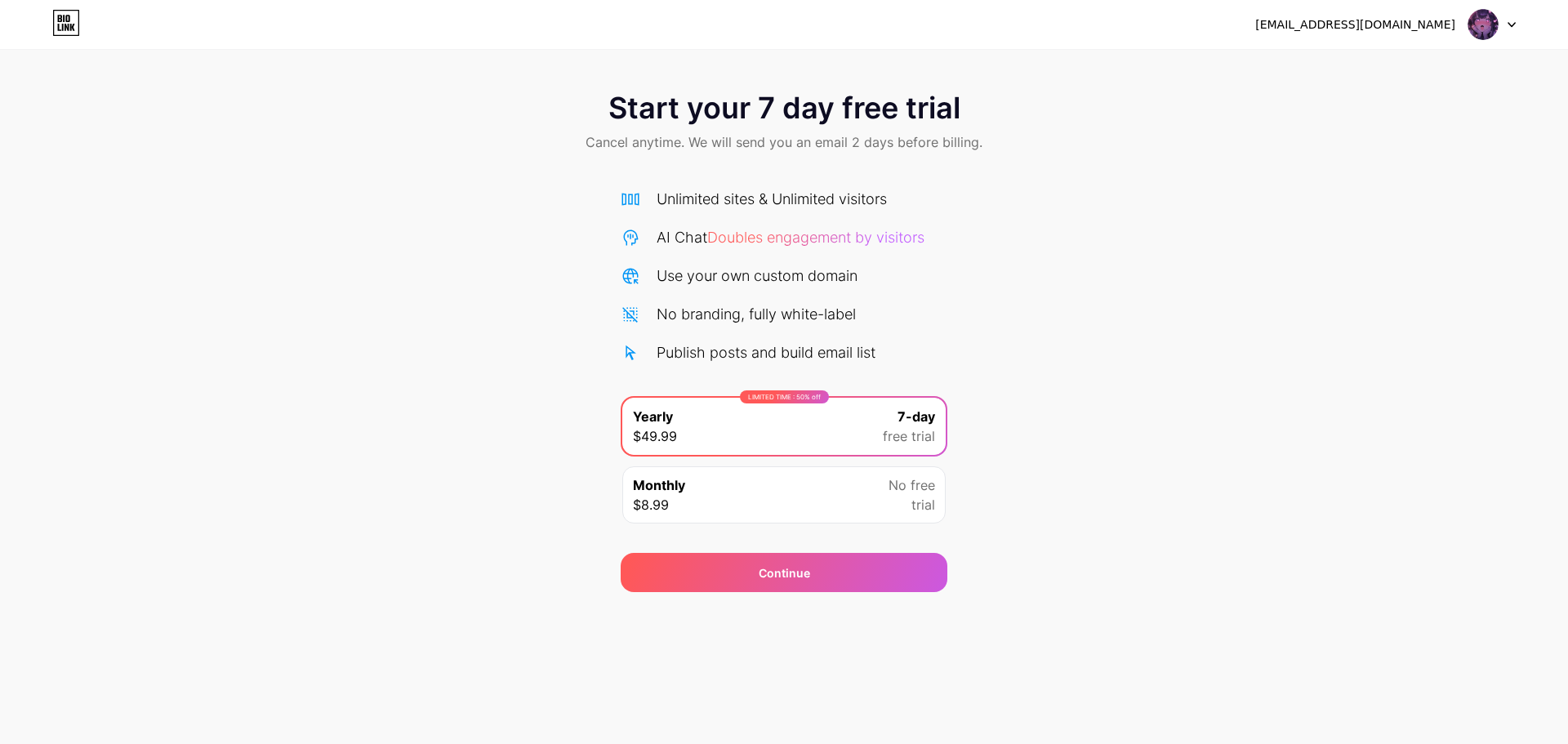
click at [853, 501] on div "Monthly $8.99 No free trial" at bounding box center [784, 495] width 324 height 57
